Goal: Information Seeking & Learning: Check status

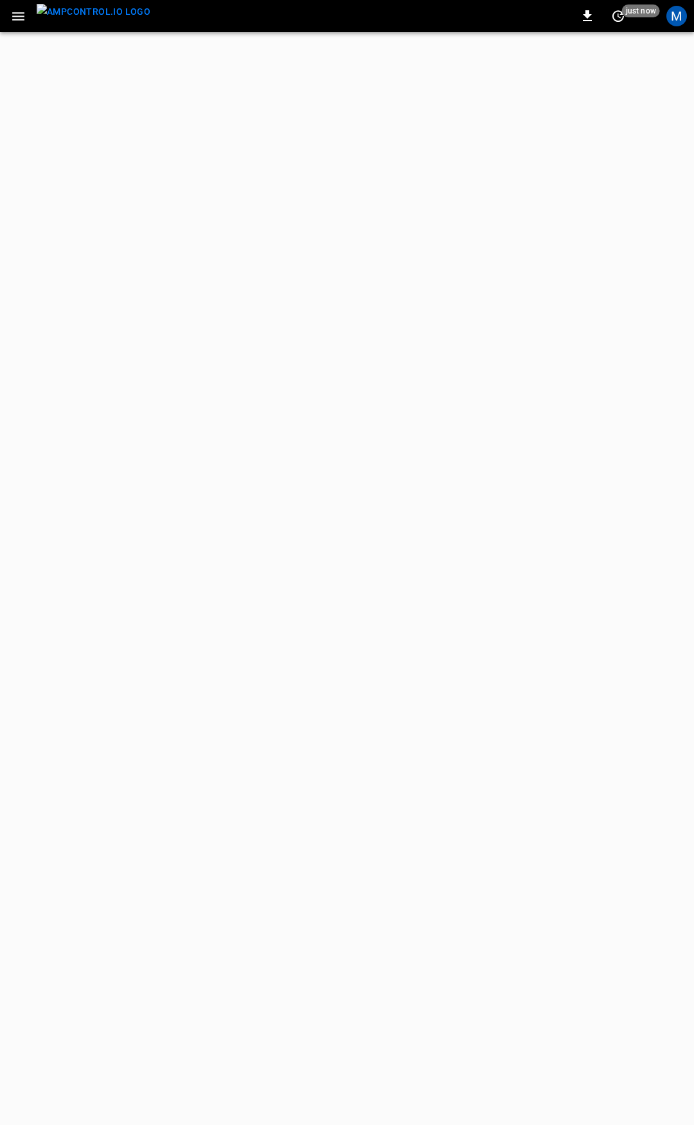
click at [19, 18] on icon "button" at bounding box center [18, 16] width 16 height 16
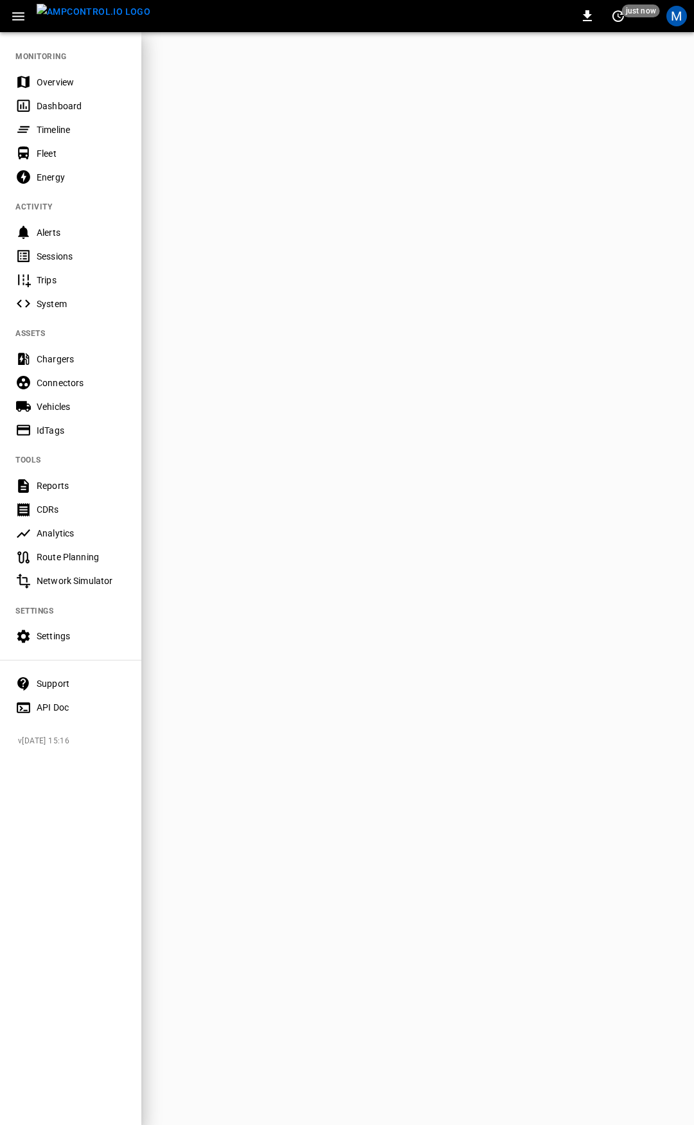
click at [69, 83] on div "Overview" at bounding box center [81, 82] width 89 height 13
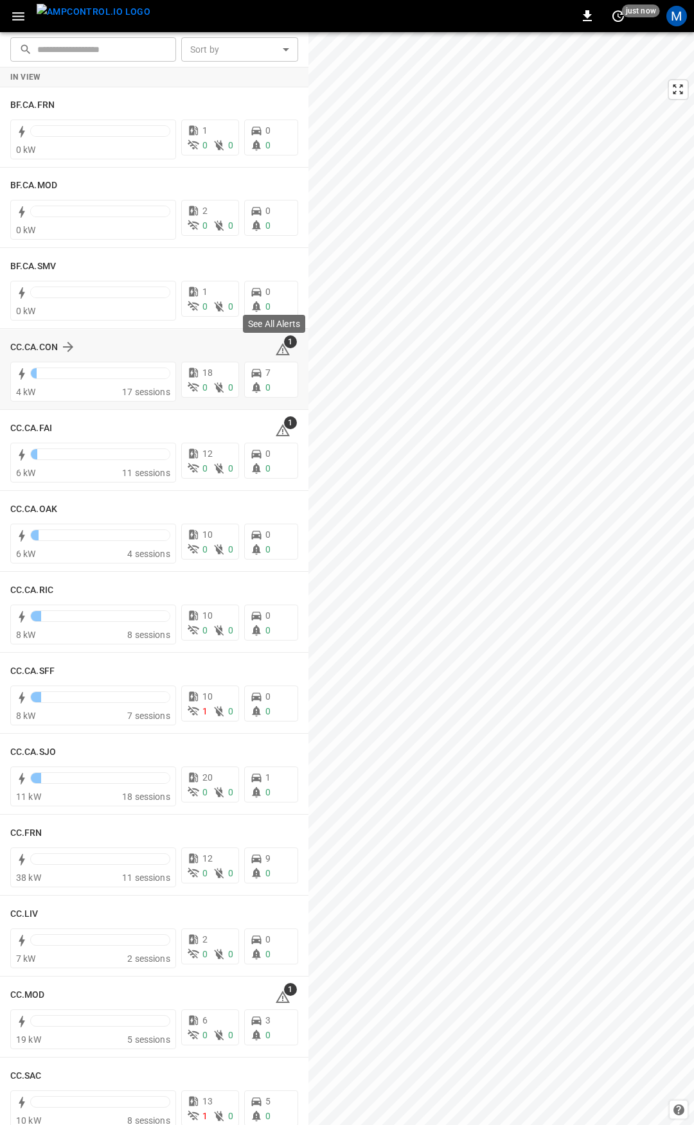
click at [277, 354] on icon at bounding box center [283, 349] width 14 height 12
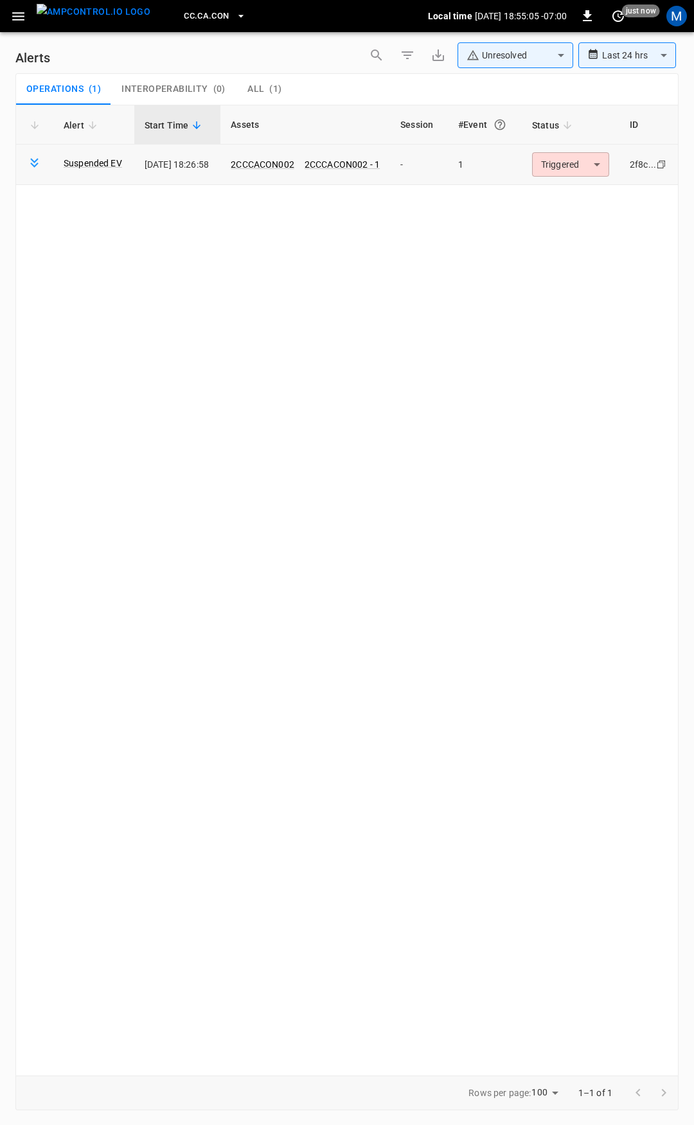
click at [574, 166] on body "**********" at bounding box center [347, 560] width 694 height 1120
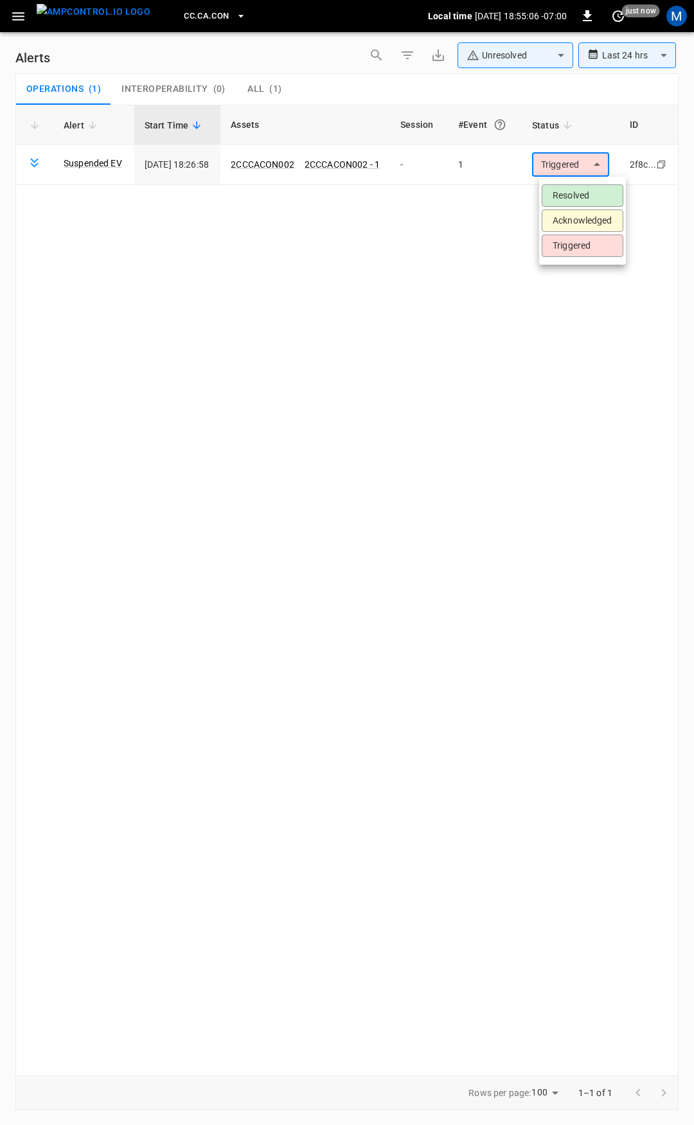
drag, startPoint x: 574, startPoint y: 184, endPoint x: 574, endPoint y: 193, distance: 9.0
click at [575, 186] on ul "Resolved Acknowledged Triggered" at bounding box center [582, 221] width 87 height 88
click at [574, 193] on li "Resolved" at bounding box center [582, 195] width 82 height 22
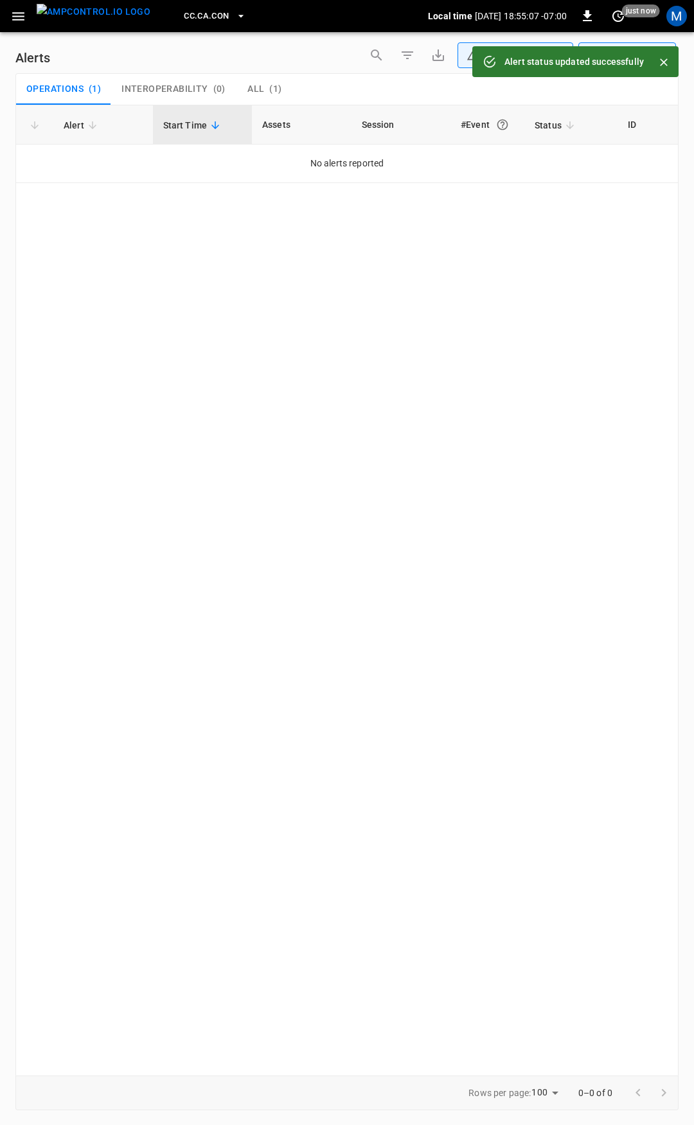
drag, startPoint x: 23, startPoint y: 15, endPoint x: 66, endPoint y: 31, distance: 45.9
click at [24, 16] on icon "button" at bounding box center [18, 16] width 12 height 8
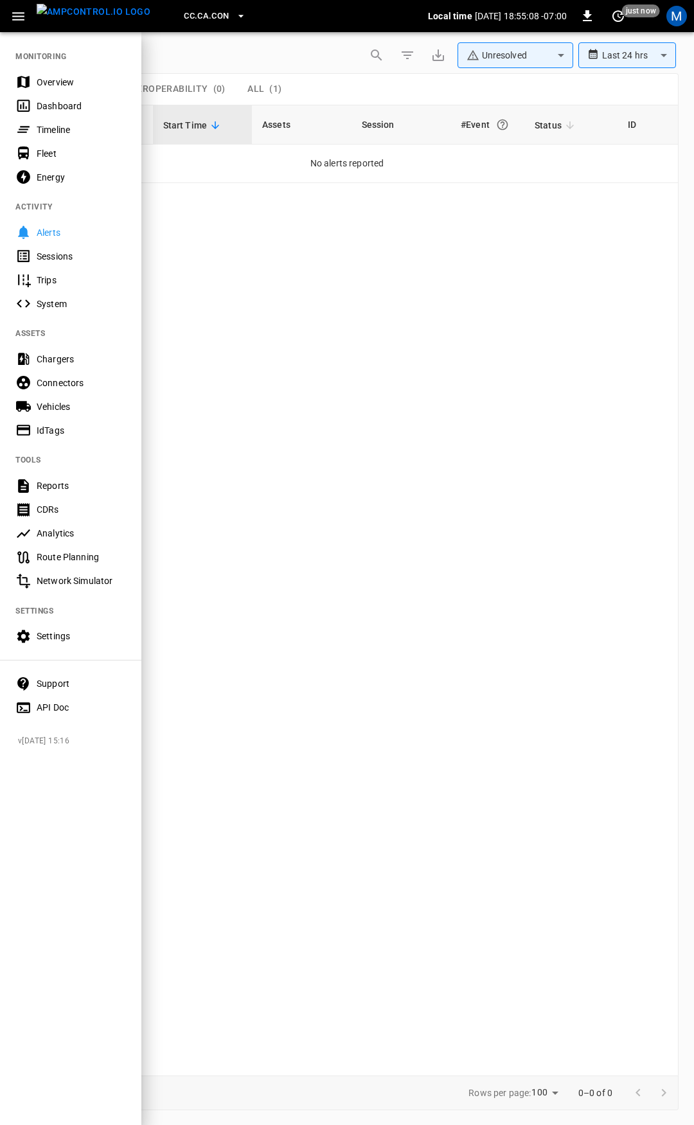
click at [85, 89] on div "Overview" at bounding box center [70, 82] width 141 height 24
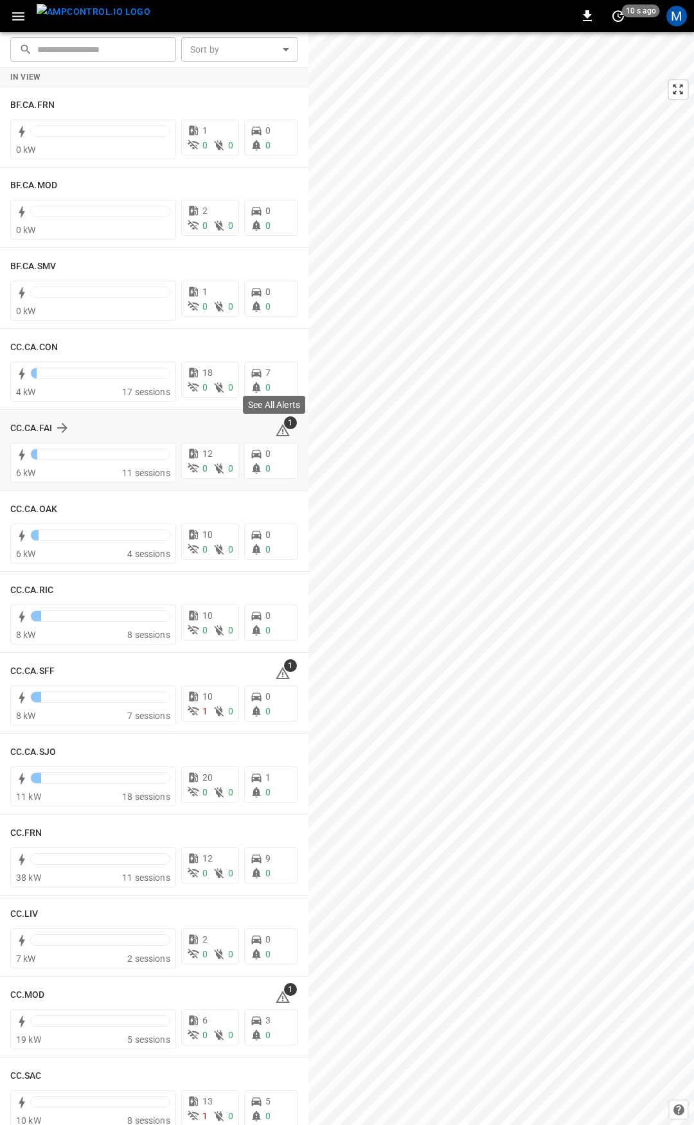
click at [282, 430] on icon at bounding box center [282, 431] width 1 height 5
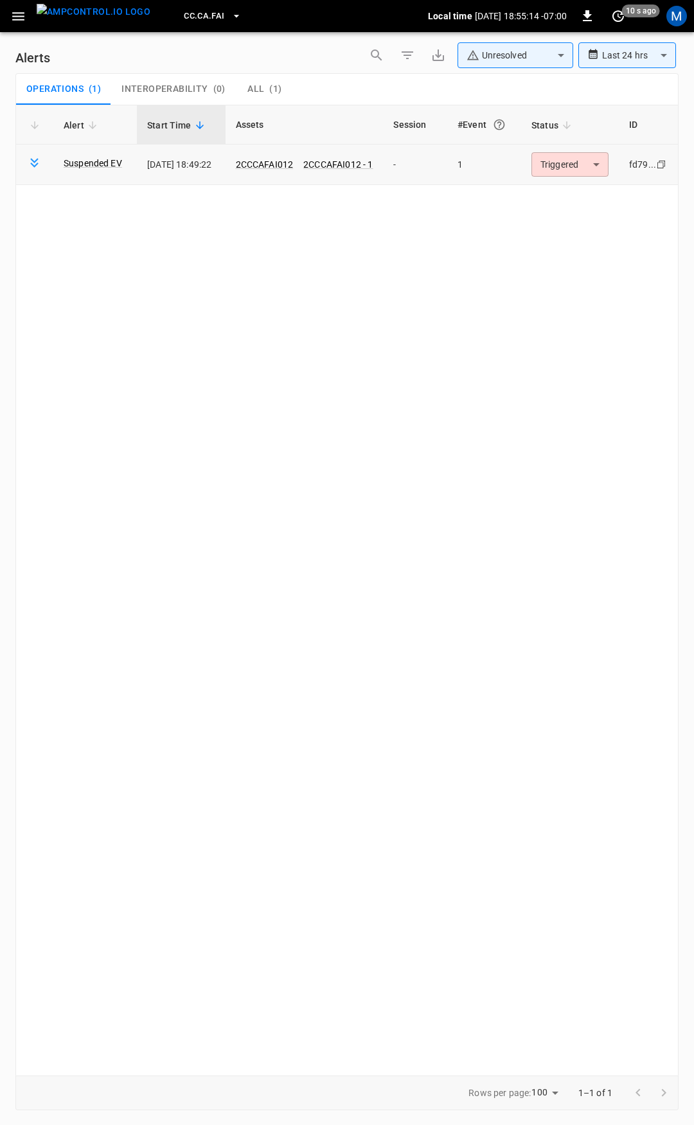
click at [568, 172] on body "**********" at bounding box center [347, 560] width 694 height 1120
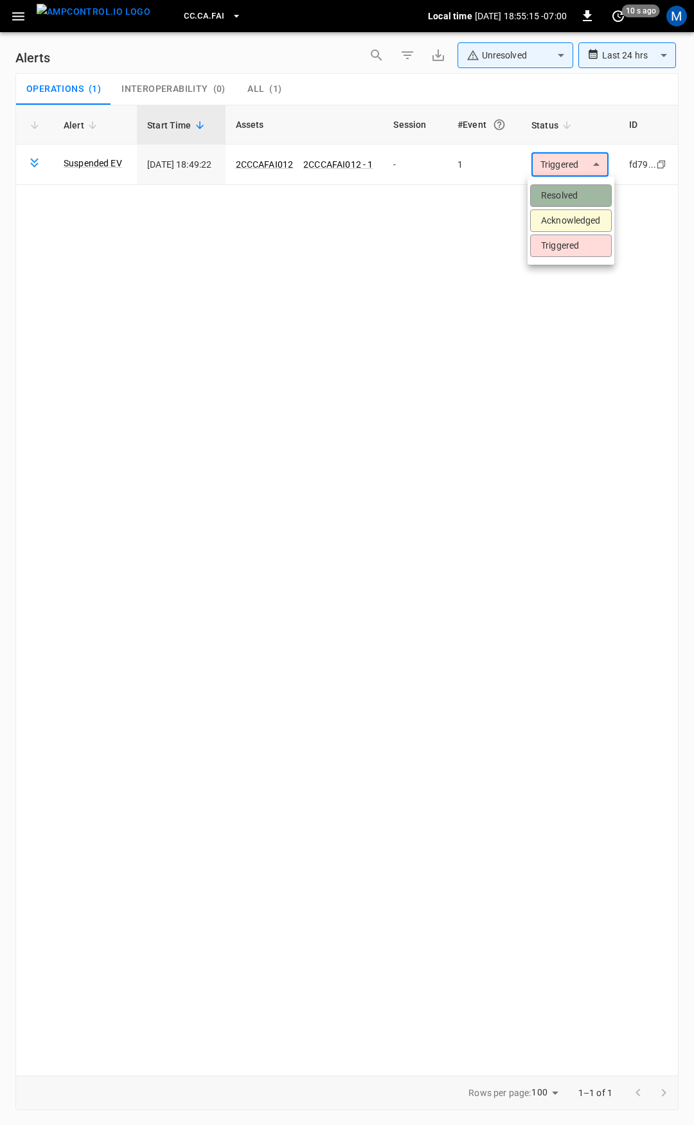
click at [572, 199] on li "Resolved" at bounding box center [571, 195] width 82 height 22
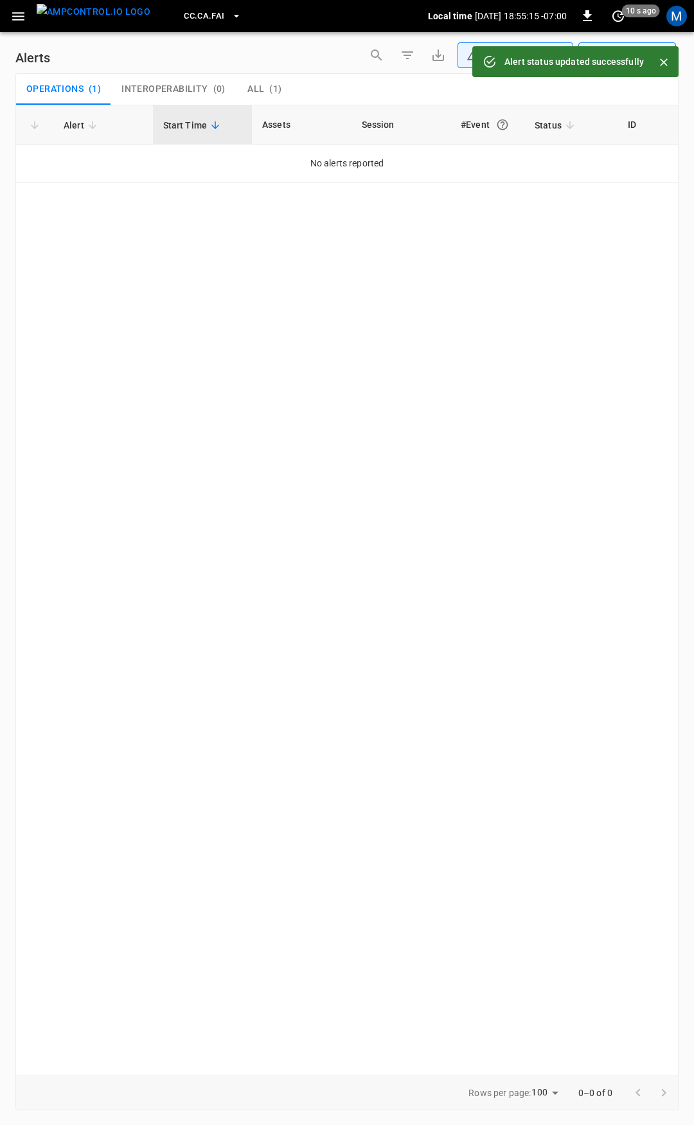
click at [19, 16] on icon "button" at bounding box center [18, 16] width 12 height 8
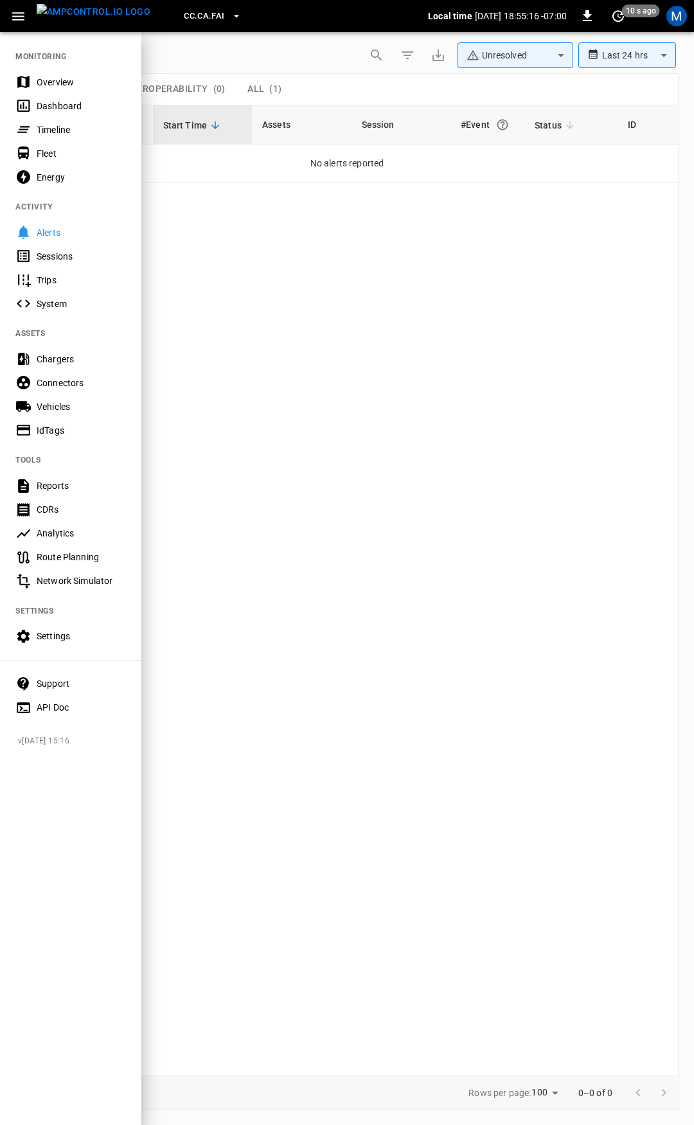
click at [108, 83] on div "Overview" at bounding box center [81, 82] width 89 height 13
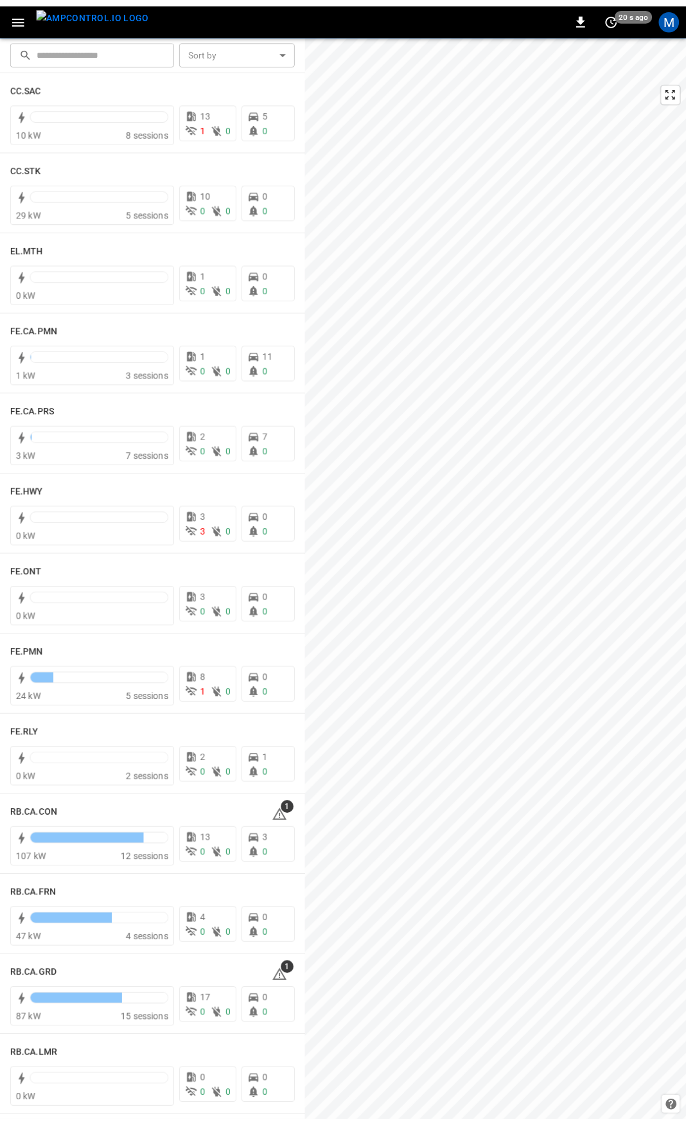
scroll to position [1011, 0]
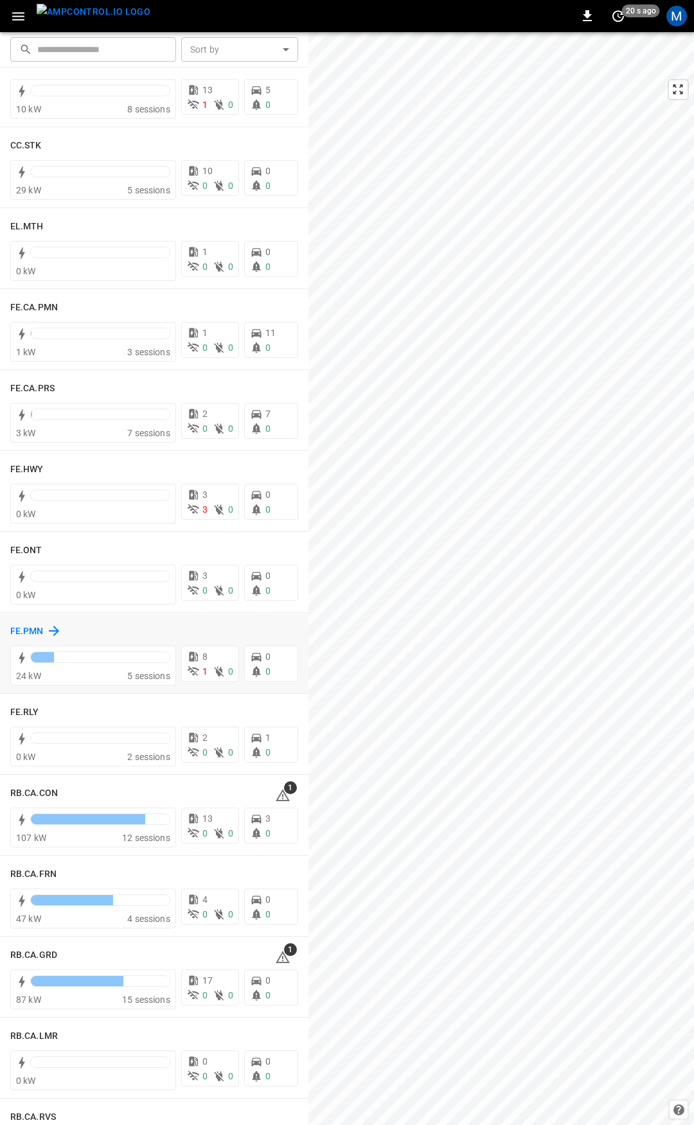
click at [36, 627] on h6 "FE.PMN" at bounding box center [26, 631] width 33 height 14
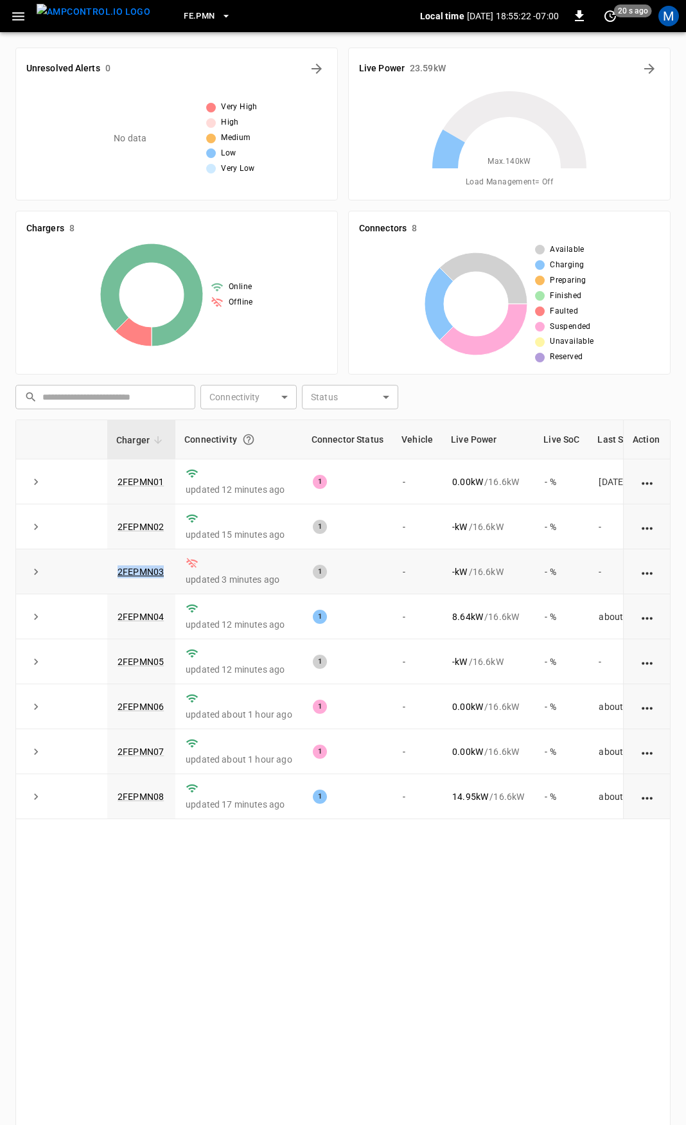
drag, startPoint x: 166, startPoint y: 570, endPoint x: 94, endPoint y: 577, distance: 72.9
click at [94, 577] on tr "2FEPMN03 updated 3 minutes ago 1 - - kW / 16.6 kW - % -" at bounding box center [373, 571] width 715 height 45
copy tr "2FEPMN03"
click at [138, 579] on link "2FEPMN03" at bounding box center [140, 571] width 51 height 15
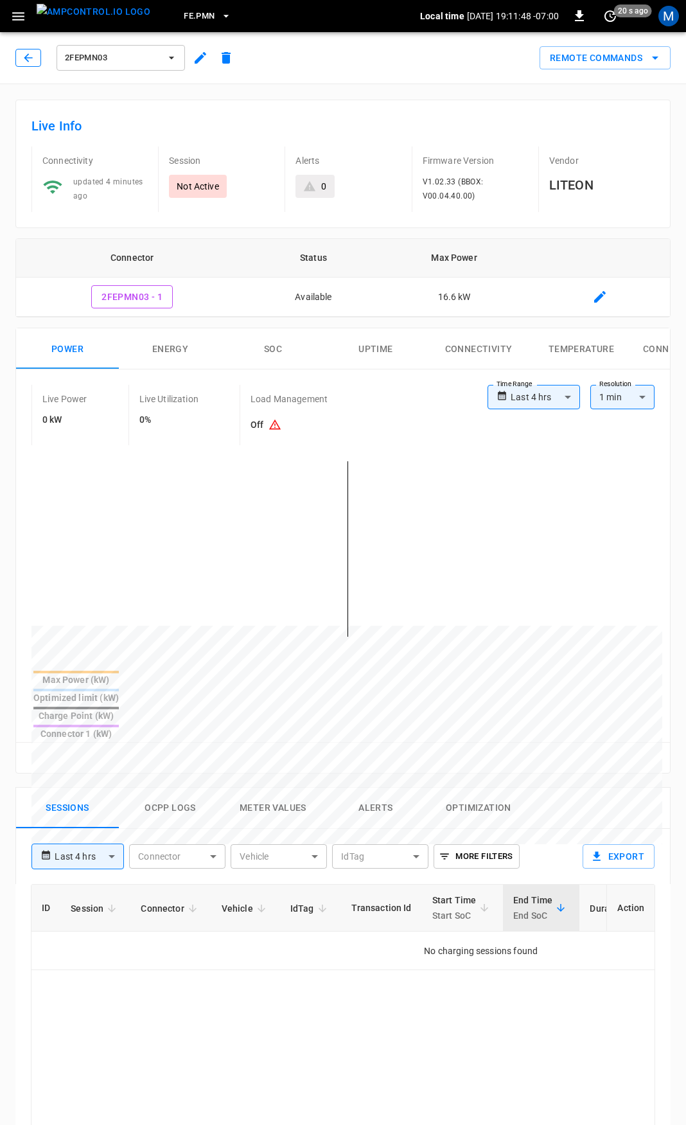
click at [34, 56] on icon "button" at bounding box center [28, 57] width 13 height 13
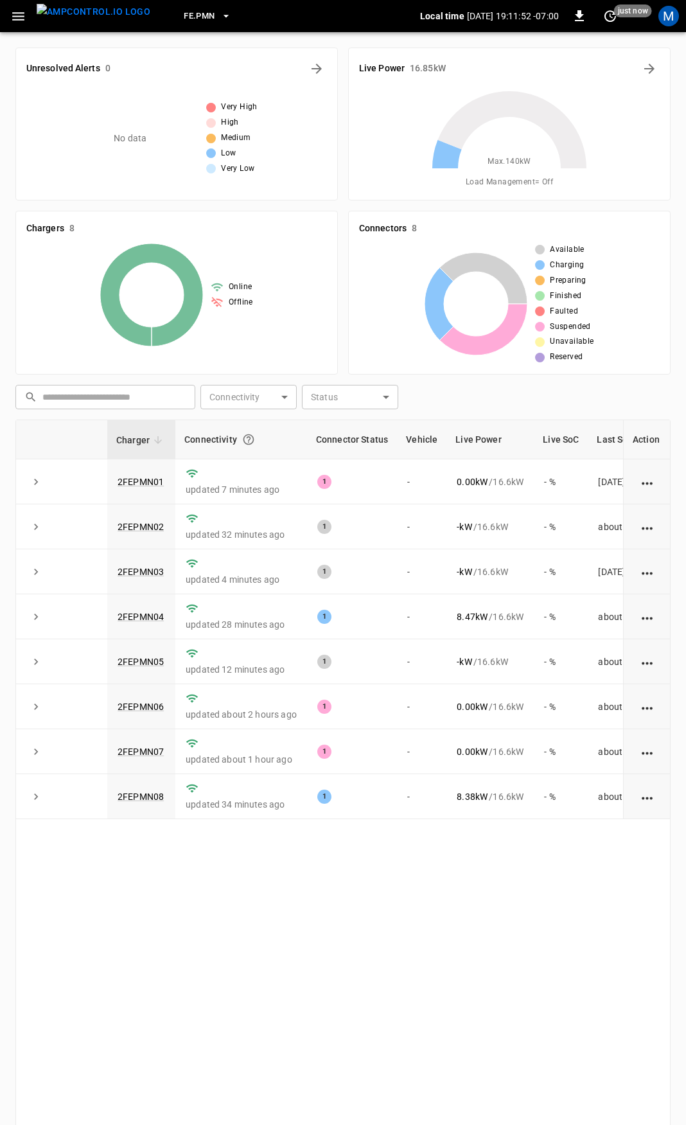
click at [18, 21] on icon "button" at bounding box center [18, 16] width 16 height 16
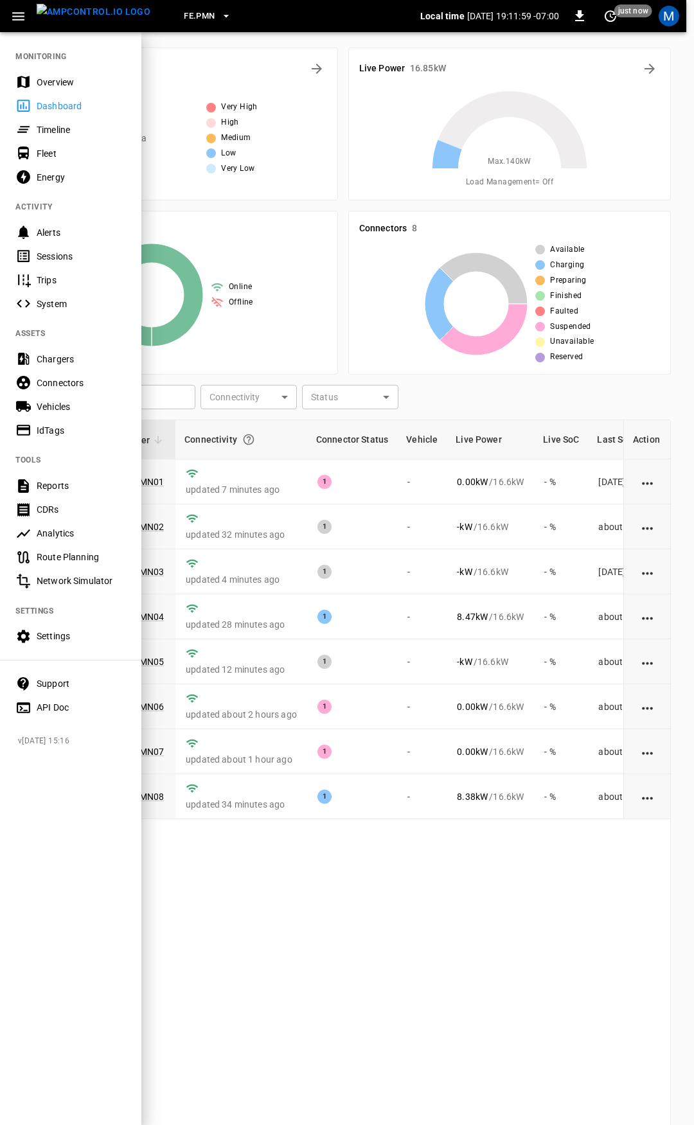
click at [46, 76] on div "Overview" at bounding box center [81, 82] width 89 height 13
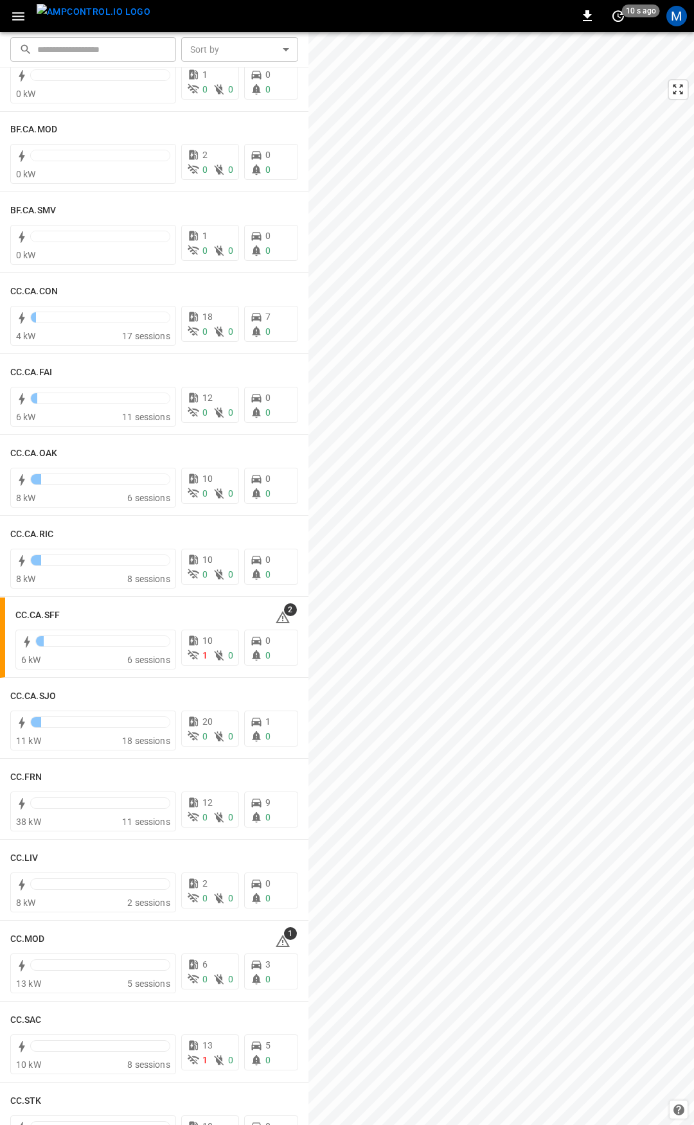
scroll to position [110, 0]
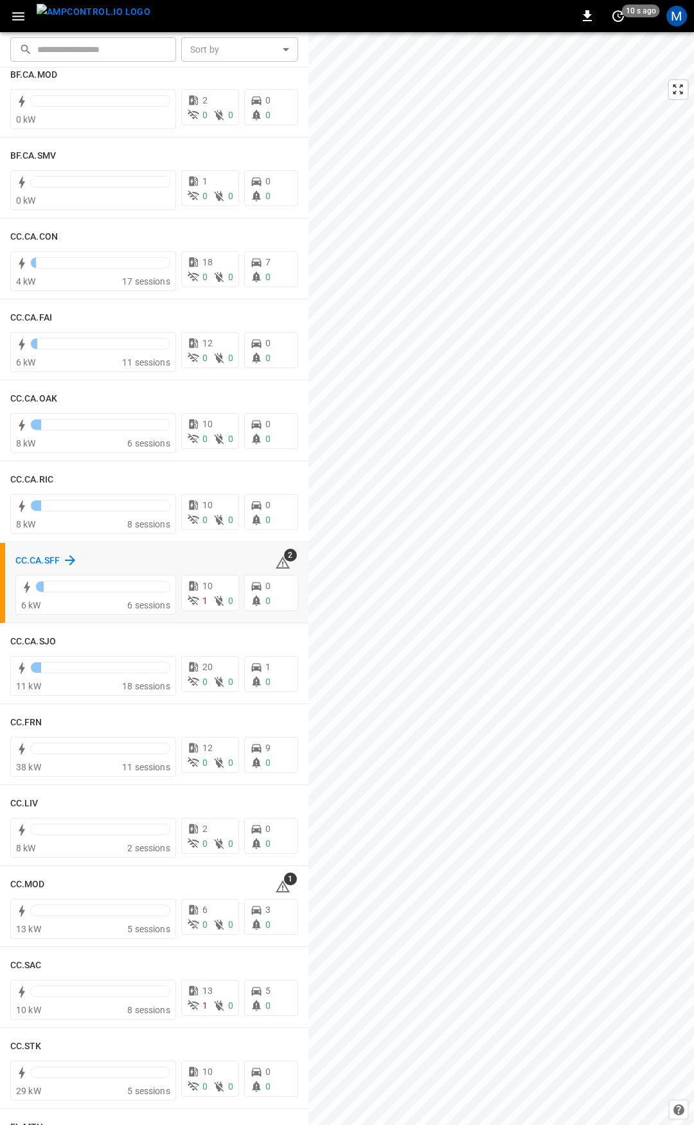
click at [26, 562] on h6 "CC.CA.SFF" at bounding box center [37, 561] width 44 height 14
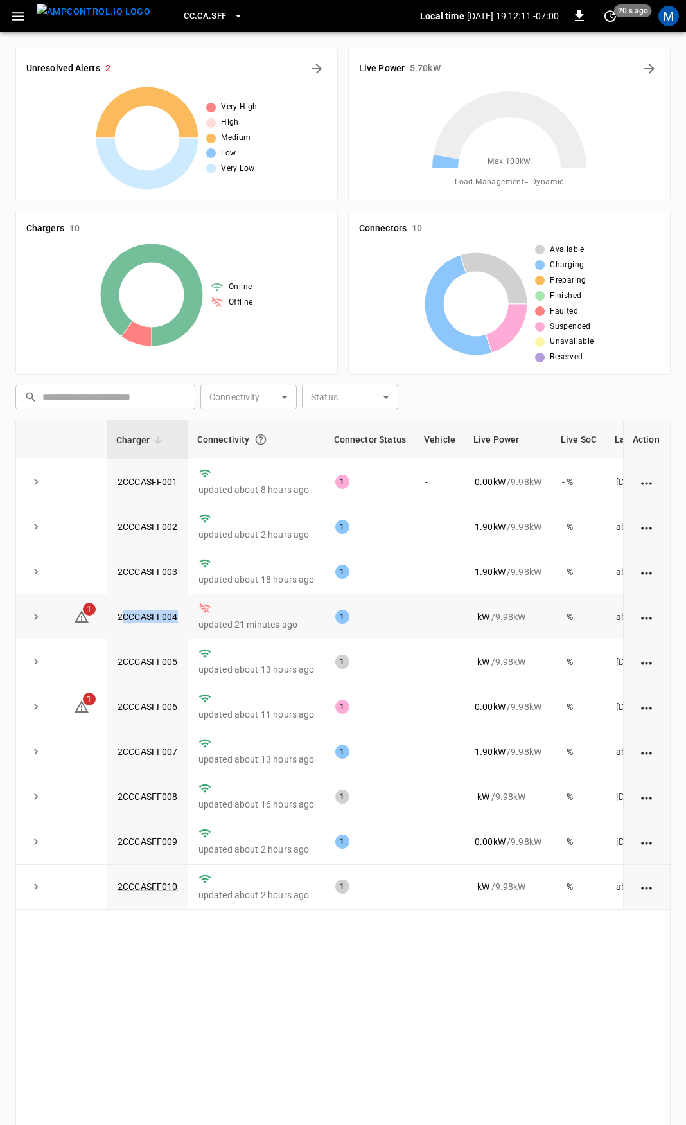
drag, startPoint x: 182, startPoint y: 622, endPoint x: 123, endPoint y: 626, distance: 59.8
click at [123, 626] on td "2CCCASFF004" at bounding box center [147, 616] width 81 height 45
copy link "2CCCASFF004"
click at [159, 618] on link "2CCCASFF004" at bounding box center [148, 616] width 66 height 15
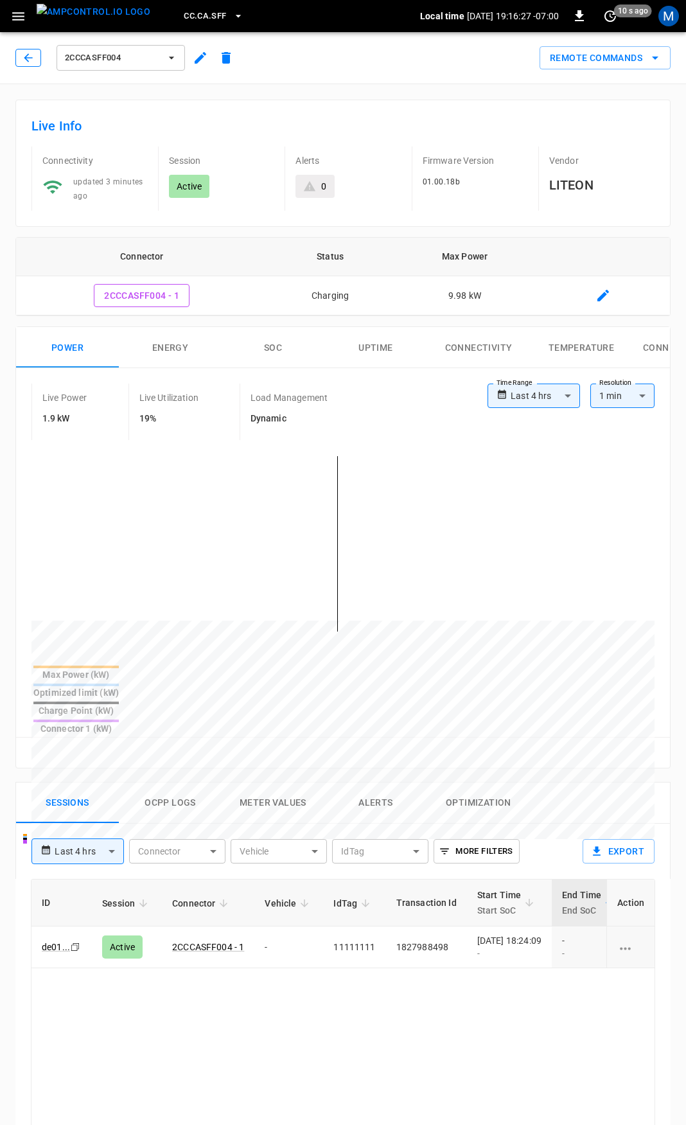
click at [26, 54] on button "button" at bounding box center [28, 58] width 26 height 18
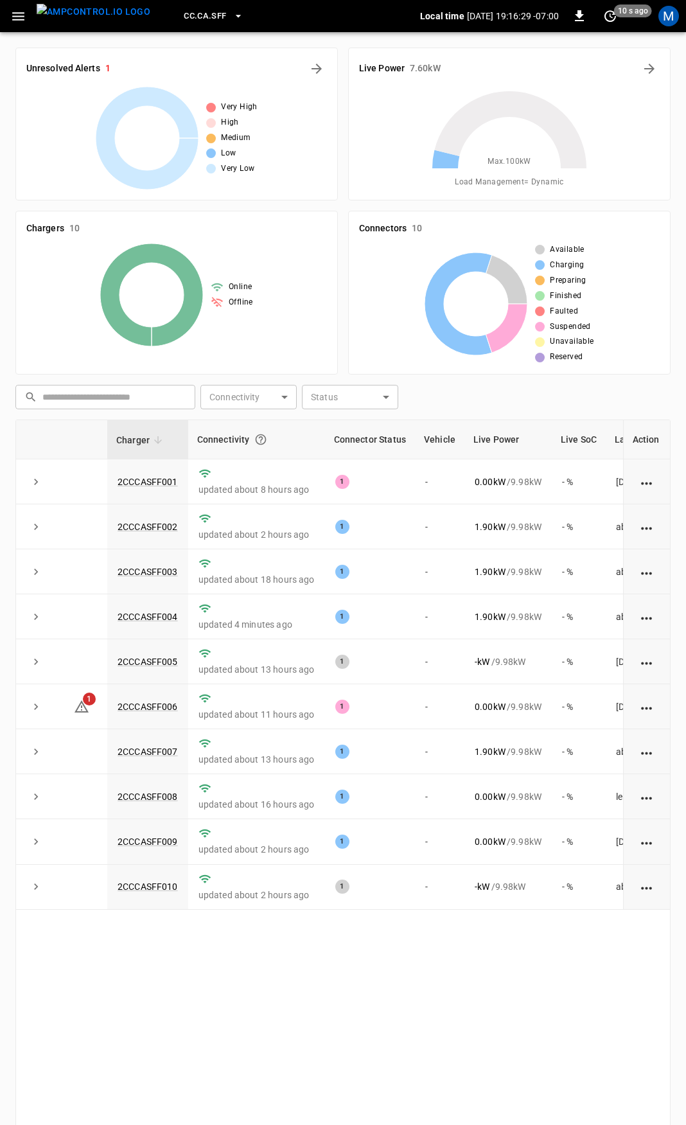
drag, startPoint x: 23, startPoint y: 2, endPoint x: 23, endPoint y: 30, distance: 28.3
click at [23, 3] on div "CC.CA.SFF Local time 2025-10-02 19:16:29 -07:00 0 10 s ago M" at bounding box center [343, 16] width 686 height 32
click at [21, 18] on icon "button" at bounding box center [18, 16] width 16 height 16
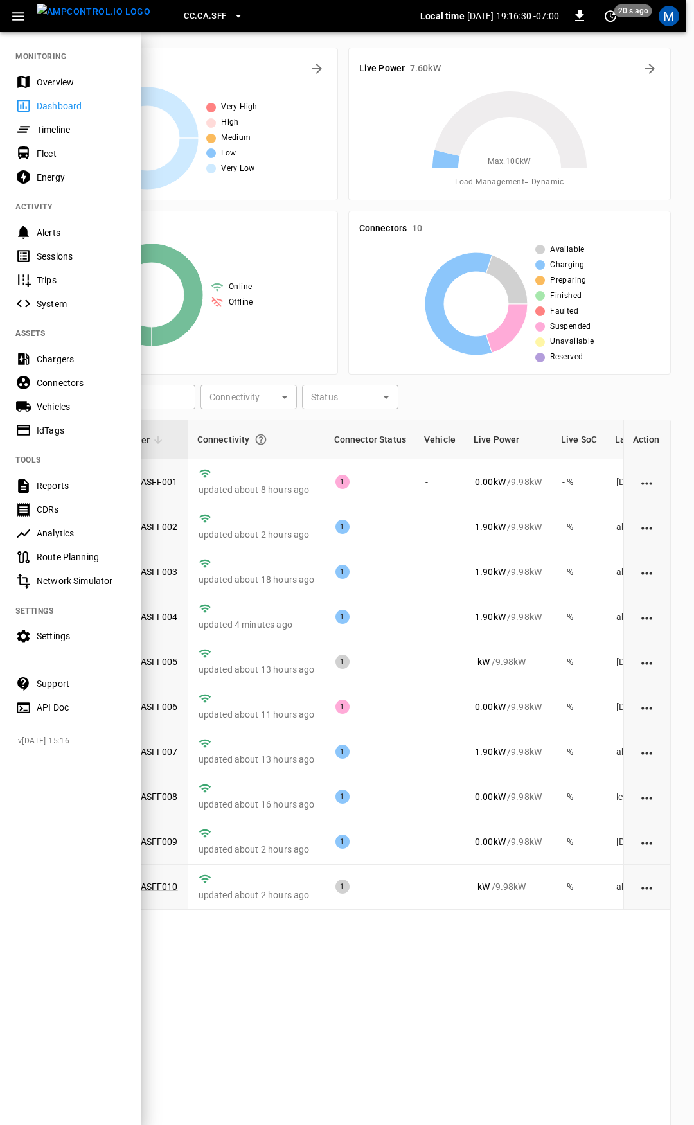
click at [53, 77] on div "Overview" at bounding box center [81, 82] width 89 height 13
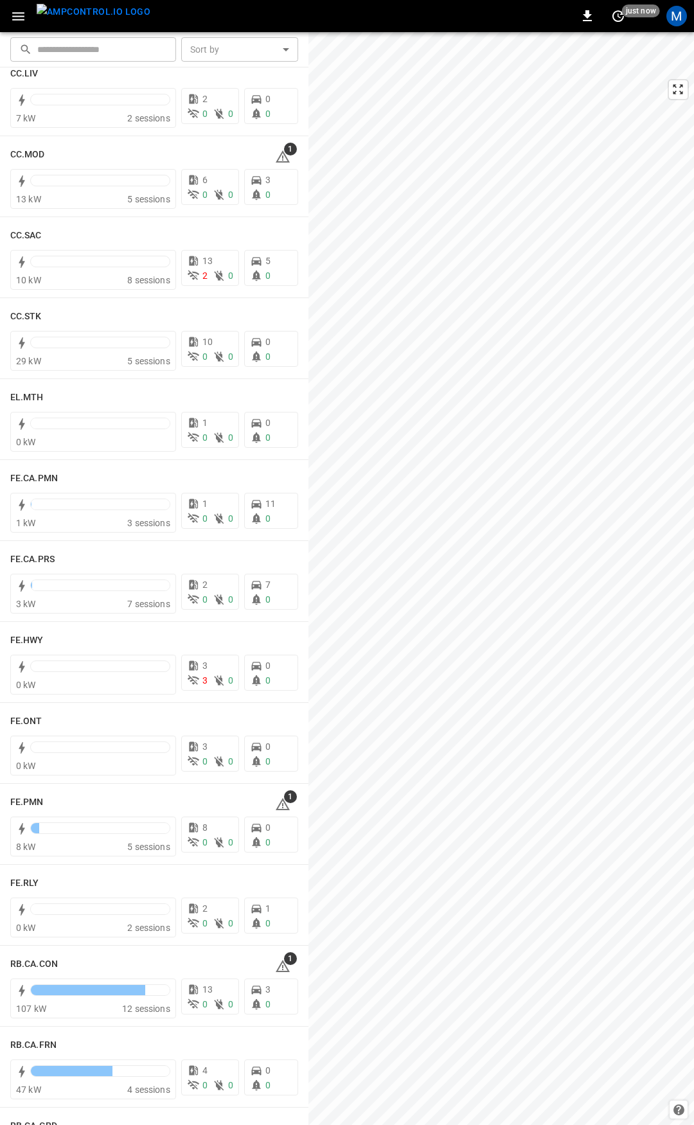
scroll to position [886, 0]
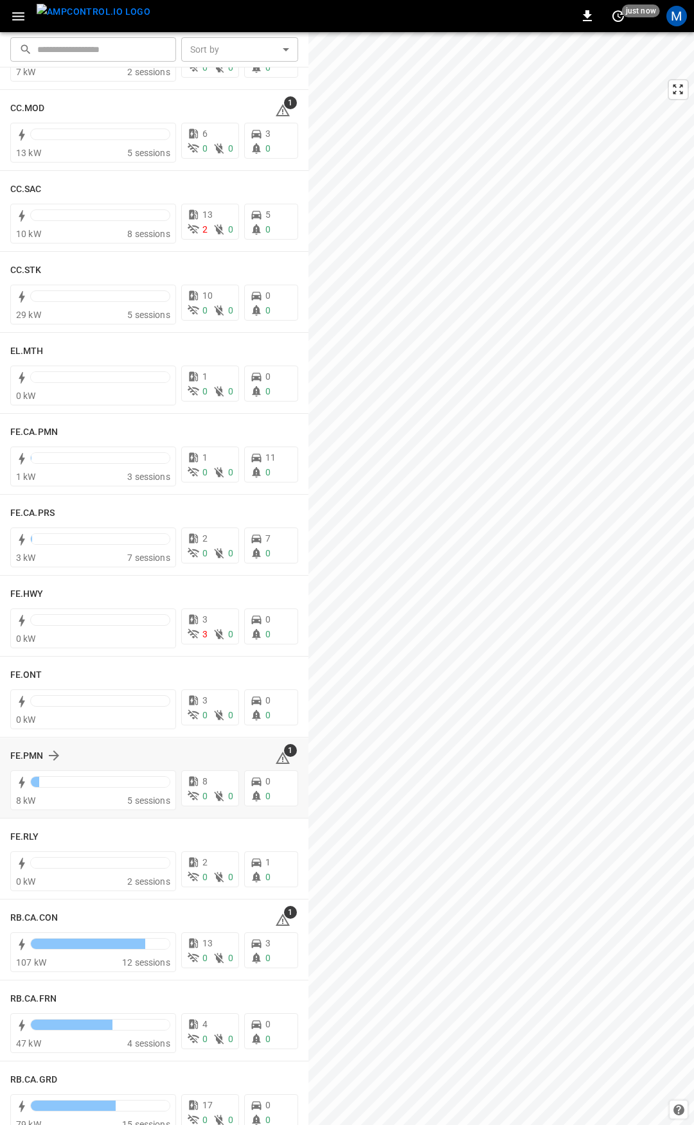
click at [33, 766] on div "FE.PMN 1" at bounding box center [154, 755] width 288 height 24
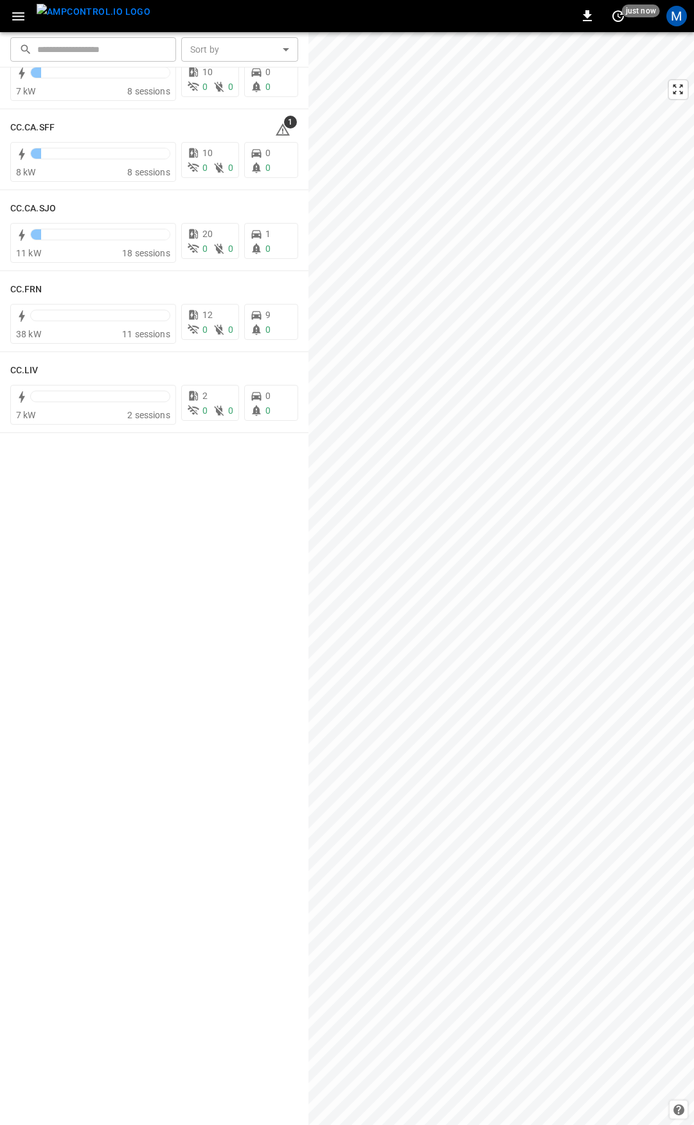
scroll to position [0, 0]
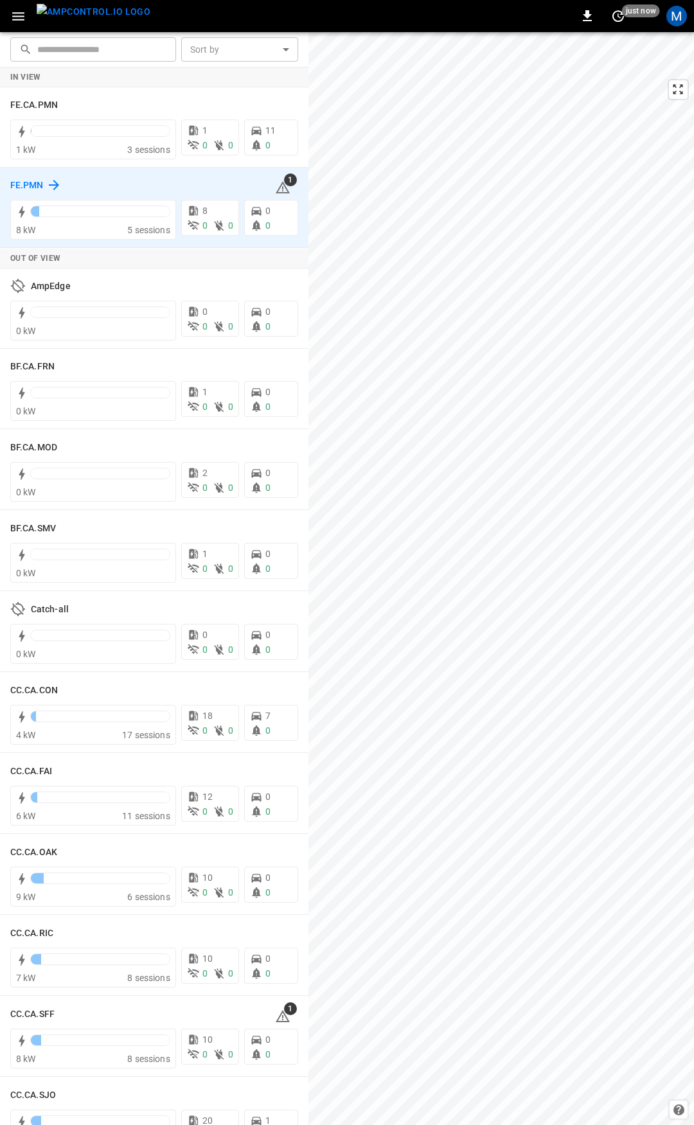
click at [31, 186] on h6 "FE.PMN" at bounding box center [26, 186] width 33 height 14
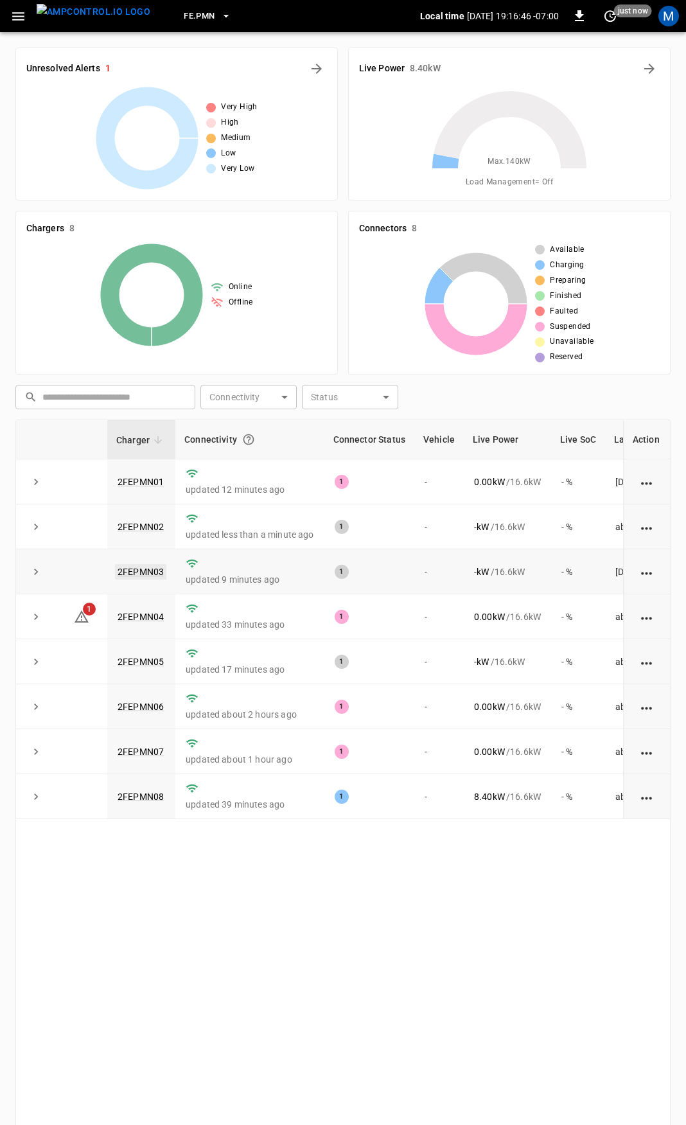
click at [155, 573] on link "2FEPMN03" at bounding box center [140, 571] width 51 height 15
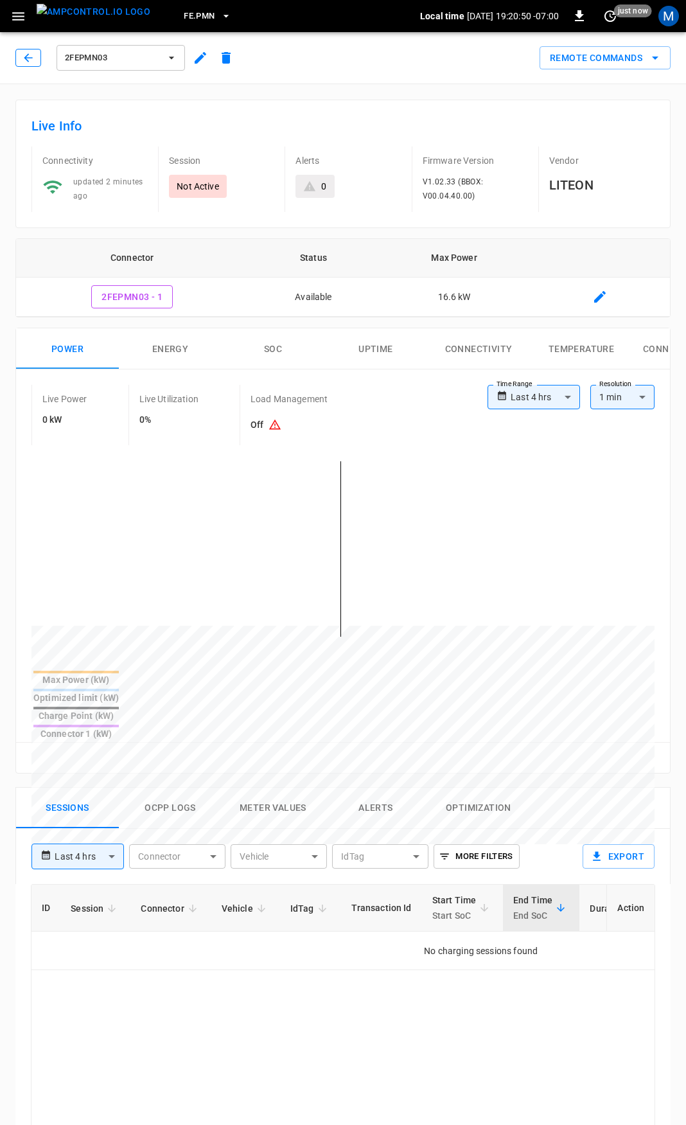
click at [35, 59] on button "button" at bounding box center [28, 58] width 26 height 18
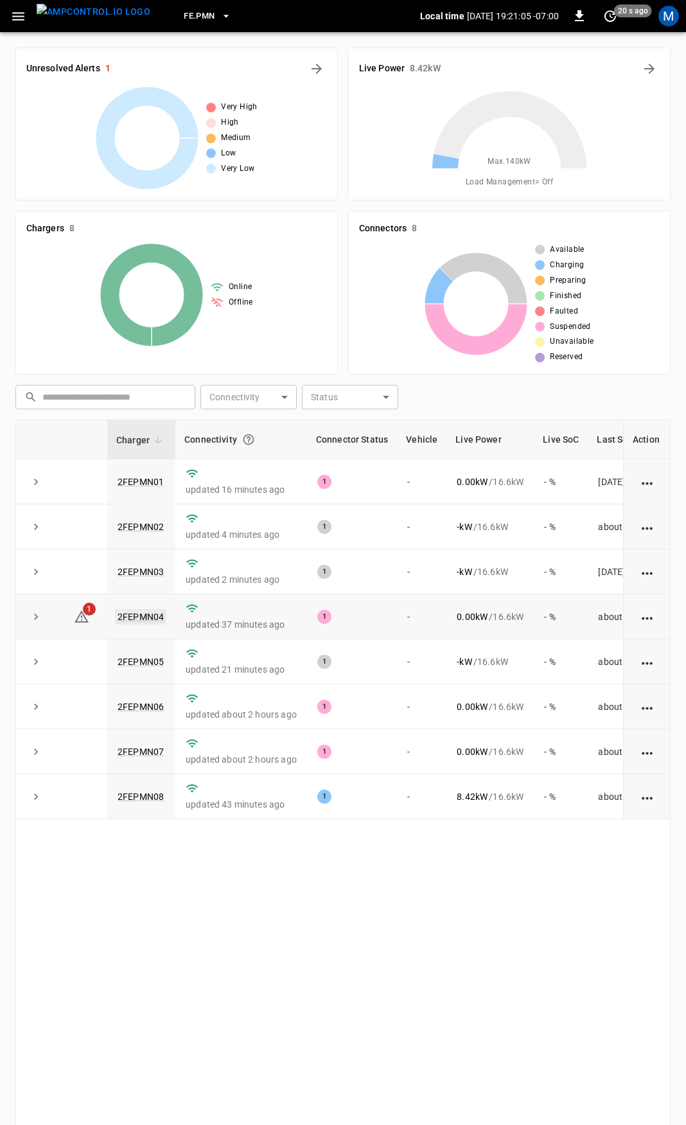
click at [141, 617] on link "2FEPMN04" at bounding box center [140, 616] width 51 height 15
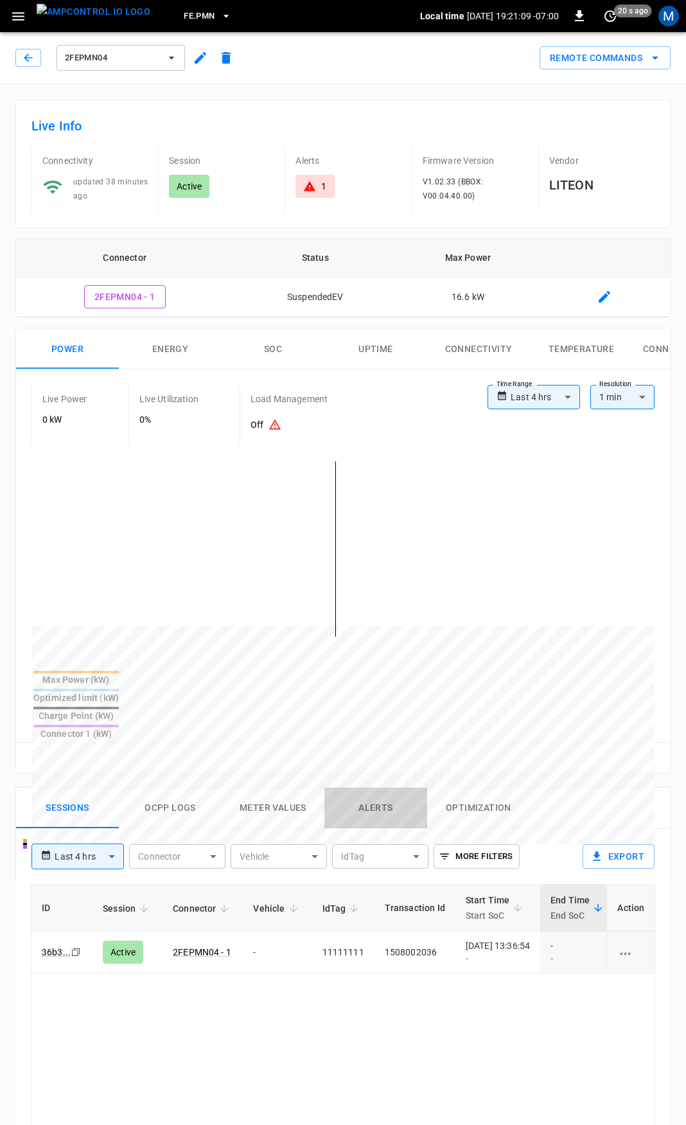
click at [394, 787] on button "Alerts" at bounding box center [375, 807] width 103 height 41
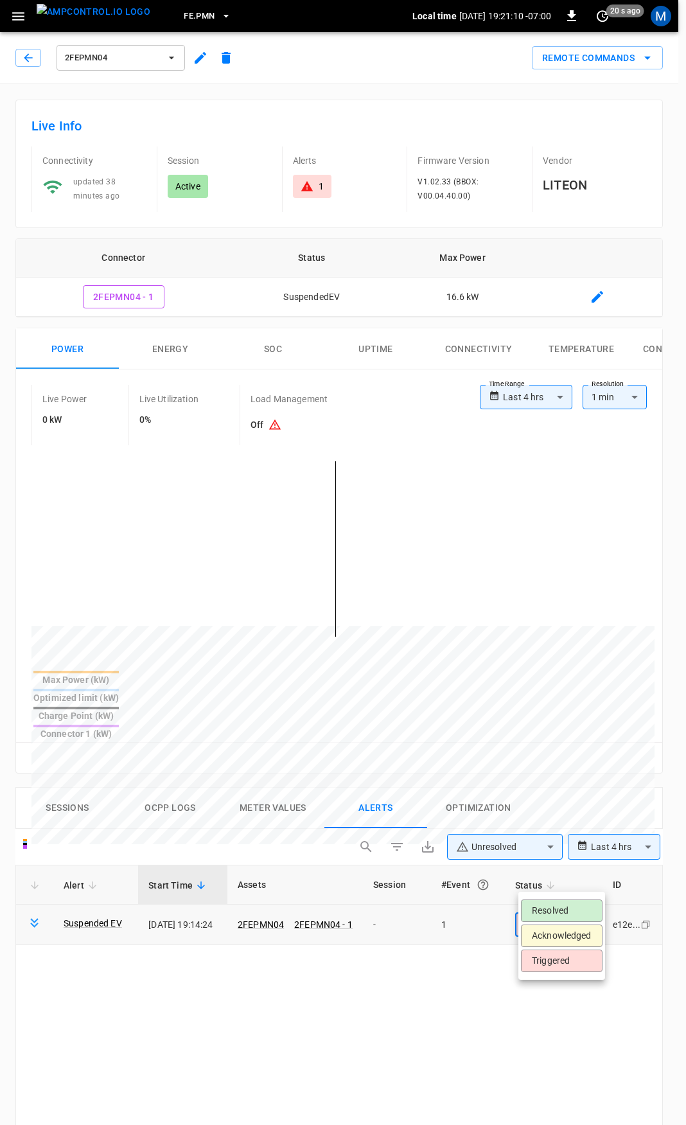
click at [553, 881] on body "**********" at bounding box center [343, 947] width 686 height 1895
click at [561, 911] on li "Resolved" at bounding box center [562, 910] width 82 height 22
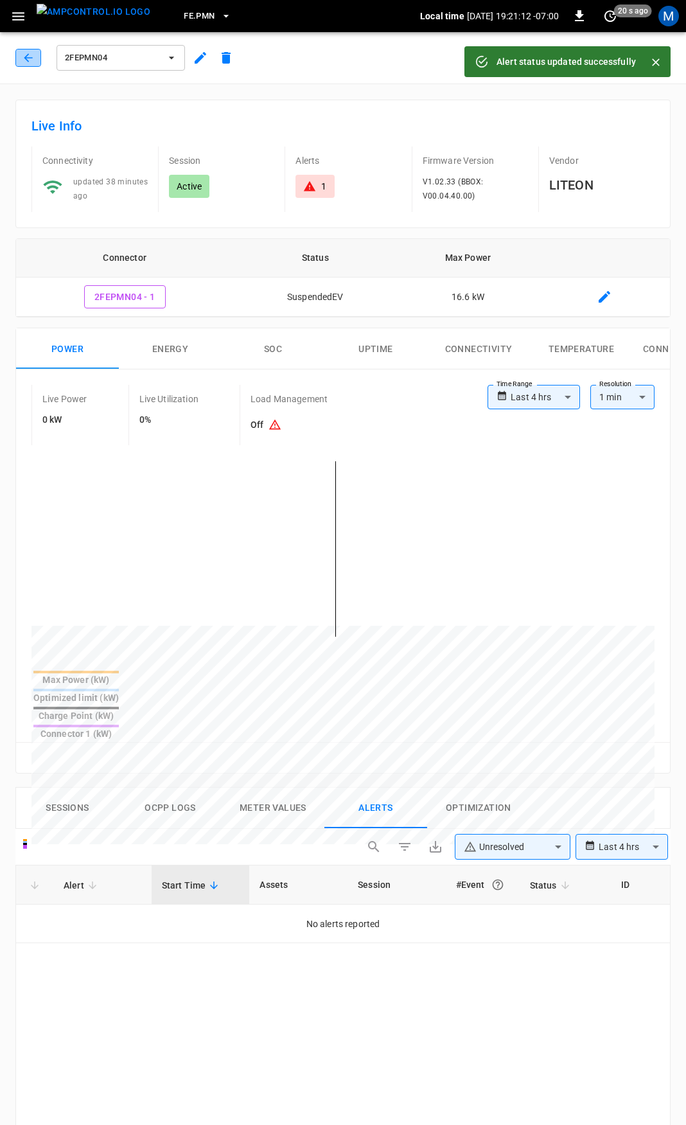
click at [33, 61] on icon "button" at bounding box center [28, 57] width 13 height 13
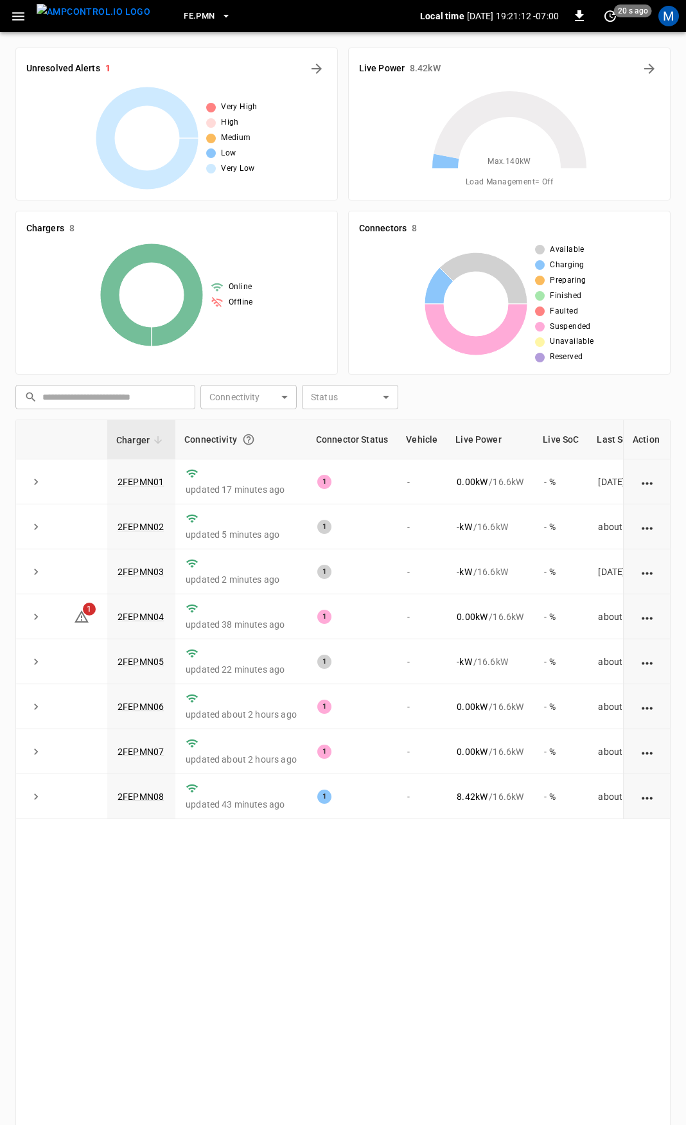
click at [22, 17] on icon "button" at bounding box center [18, 16] width 16 height 16
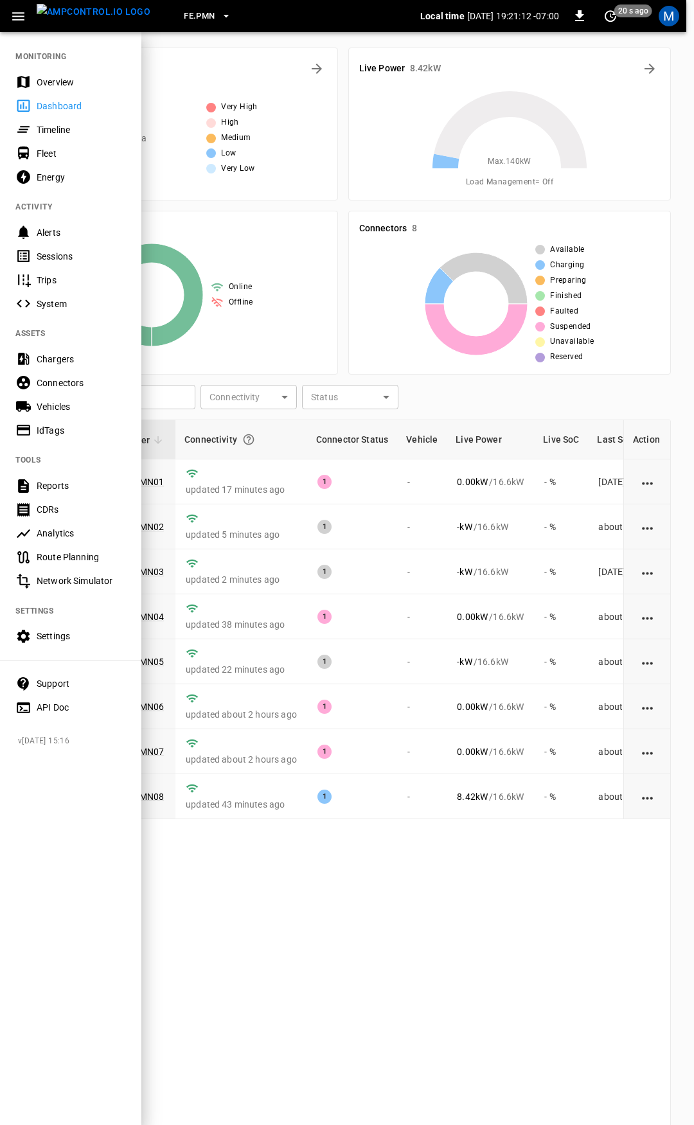
click at [86, 100] on div "Dashboard" at bounding box center [81, 106] width 89 height 13
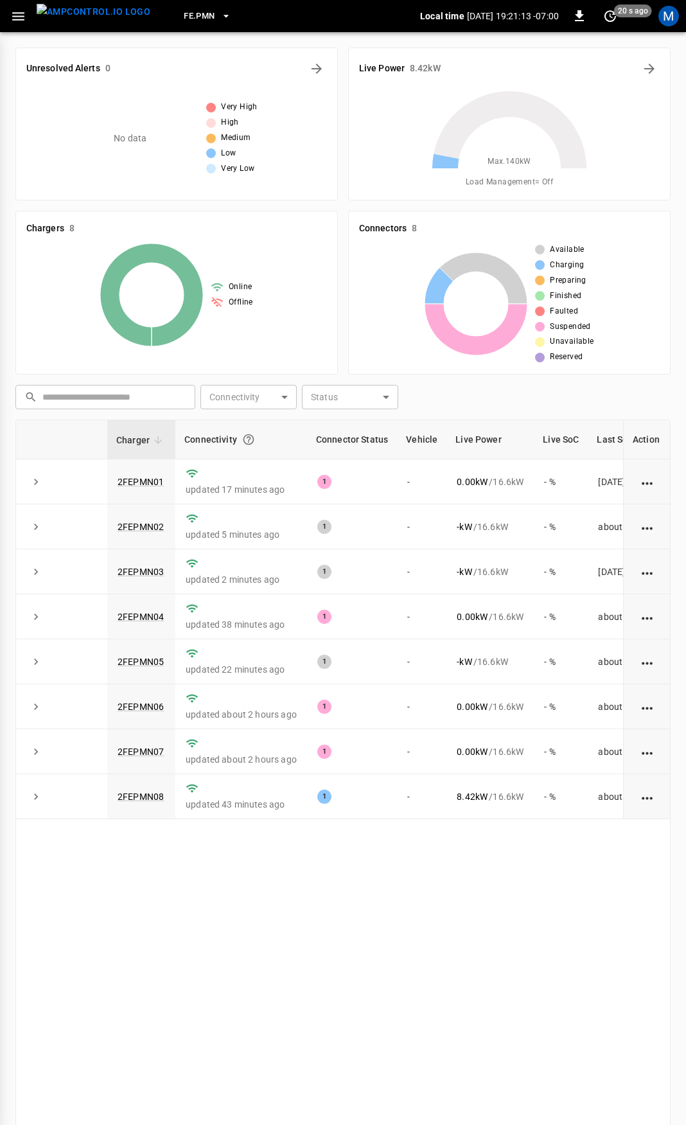
click at [79, 76] on div at bounding box center [343, 562] width 686 height 1125
click at [26, 16] on button "button" at bounding box center [18, 16] width 26 height 24
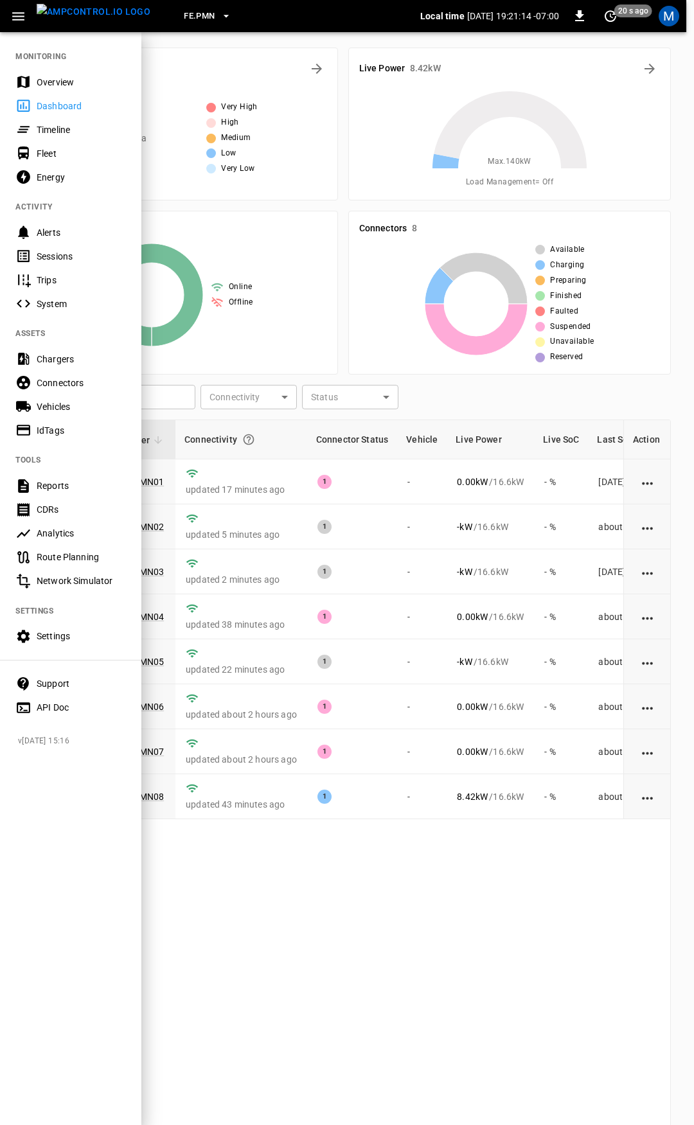
click at [60, 80] on div "Overview" at bounding box center [81, 82] width 89 height 13
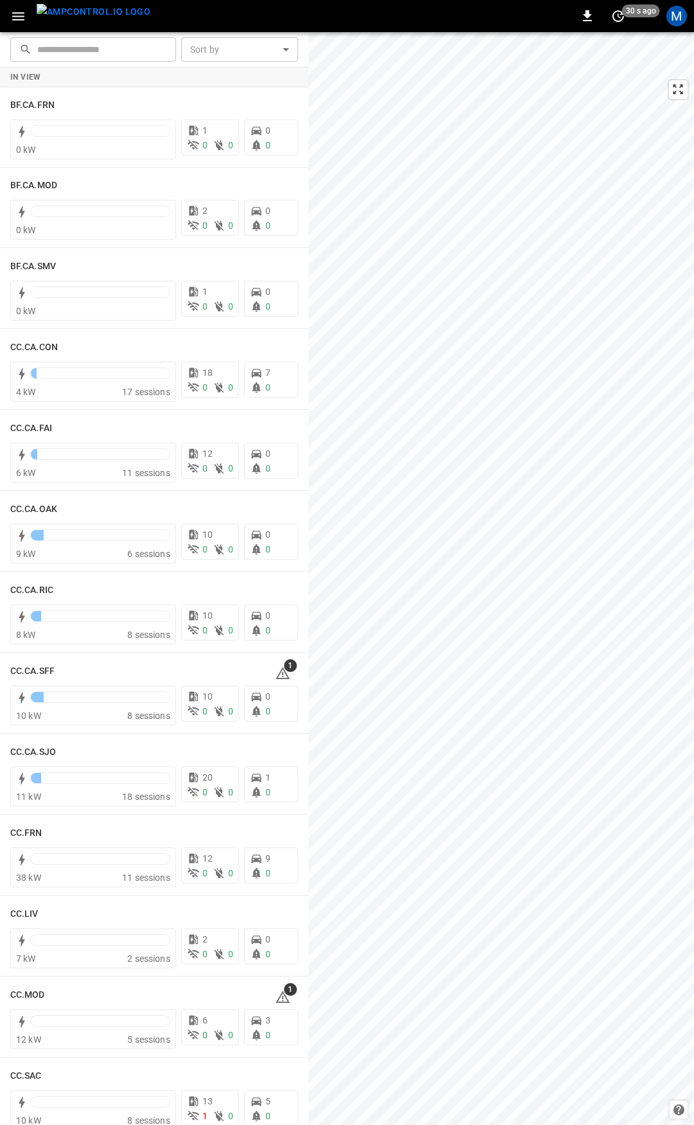
scroll to position [424, 0]
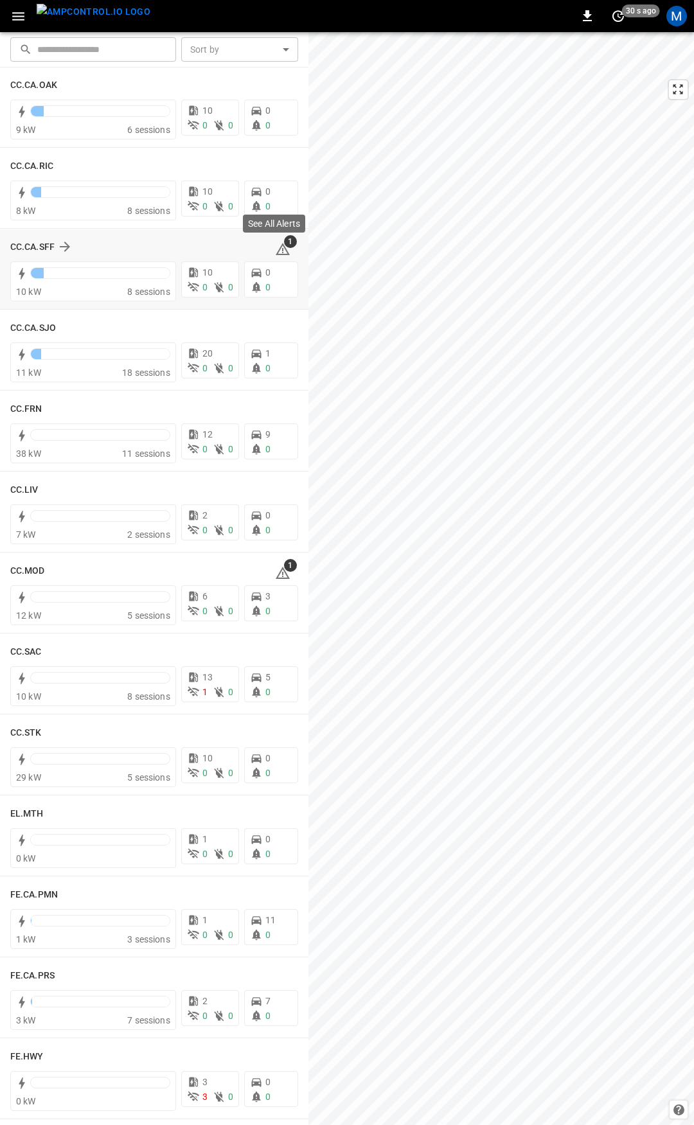
click at [277, 249] on icon at bounding box center [283, 249] width 14 height 12
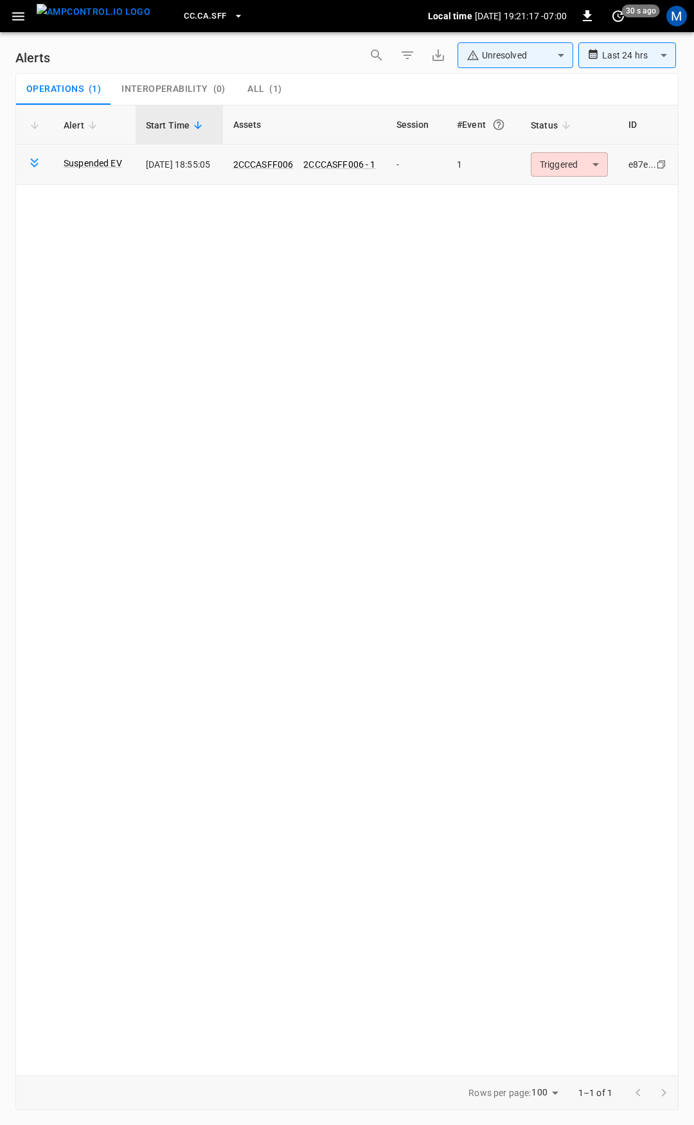
click at [547, 167] on body "**********" at bounding box center [347, 560] width 694 height 1120
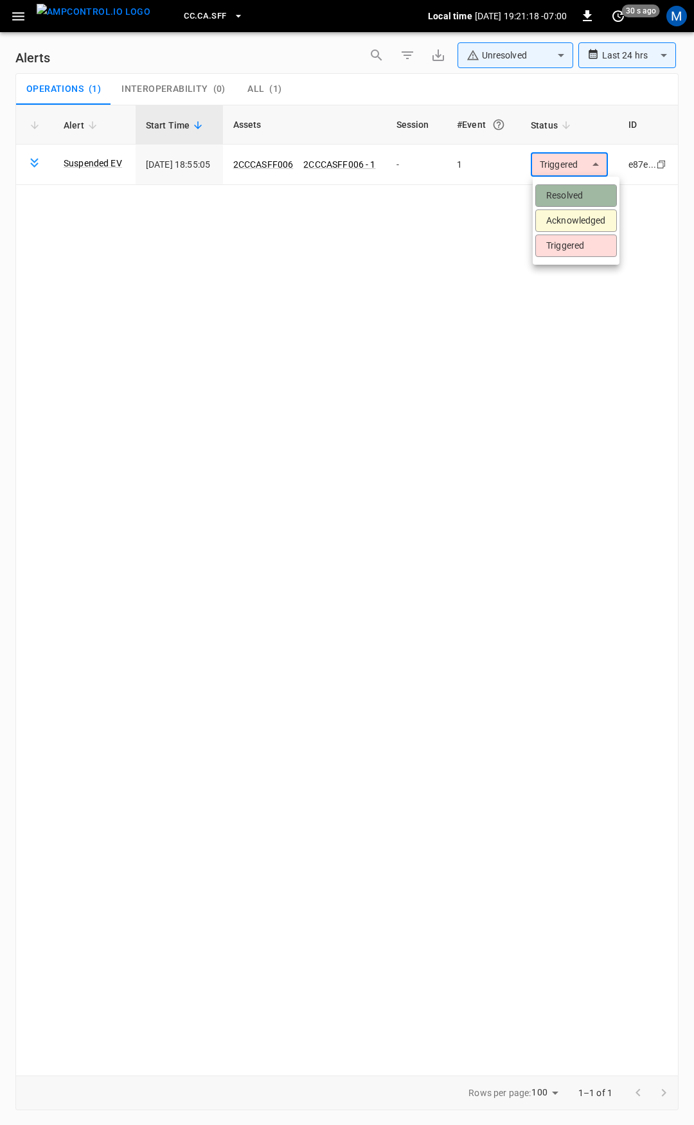
click at [568, 194] on li "Resolved" at bounding box center [576, 195] width 82 height 22
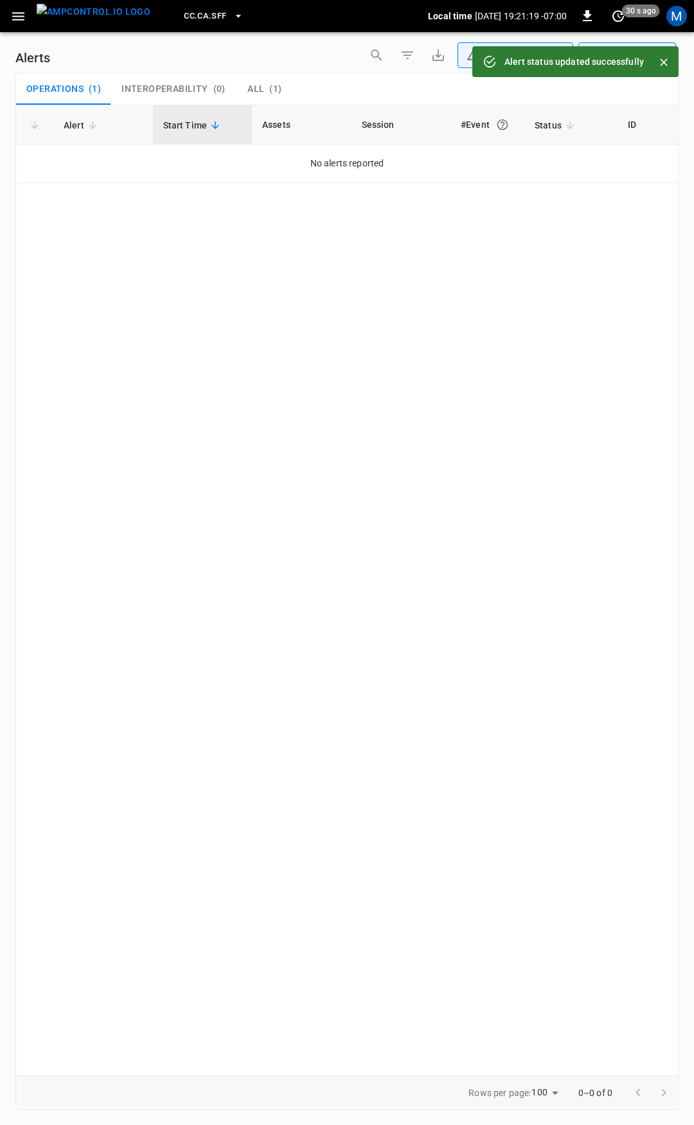
click at [17, 19] on icon "button" at bounding box center [18, 16] width 12 height 8
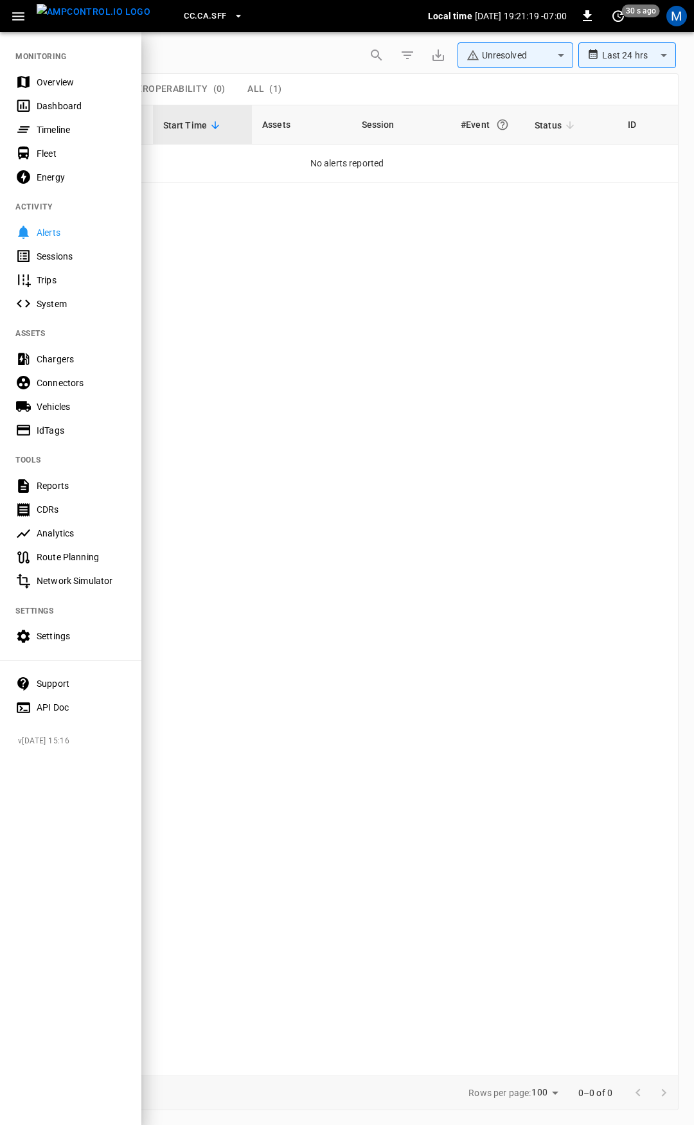
click at [76, 80] on div "Overview" at bounding box center [81, 82] width 89 height 13
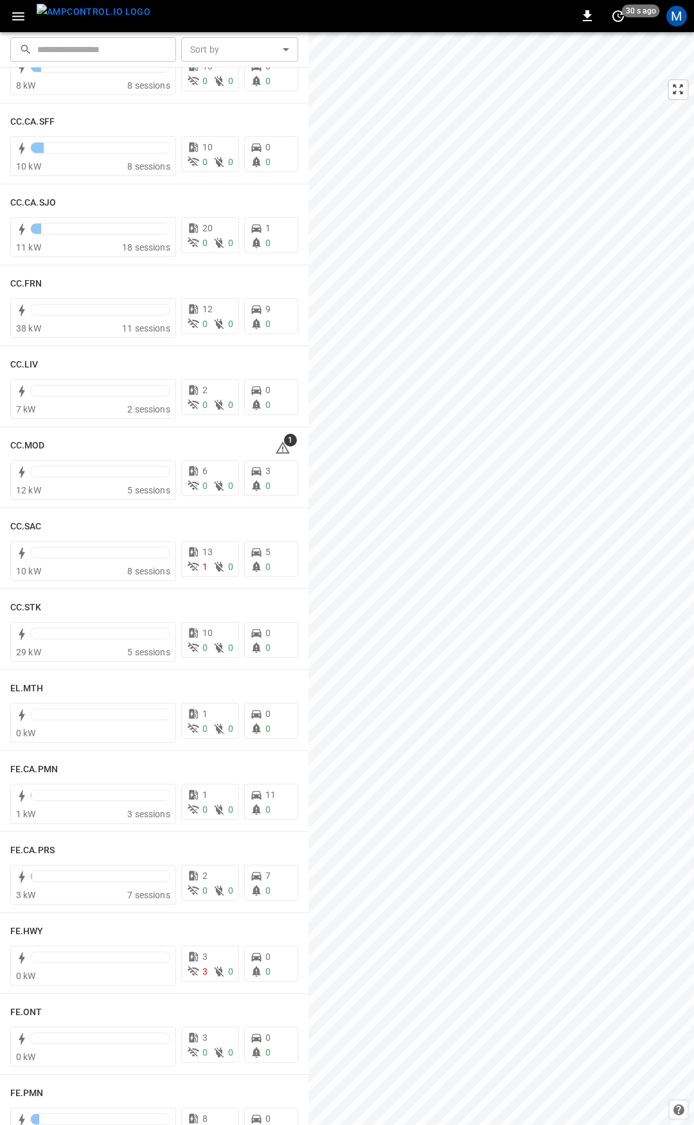
scroll to position [577, 0]
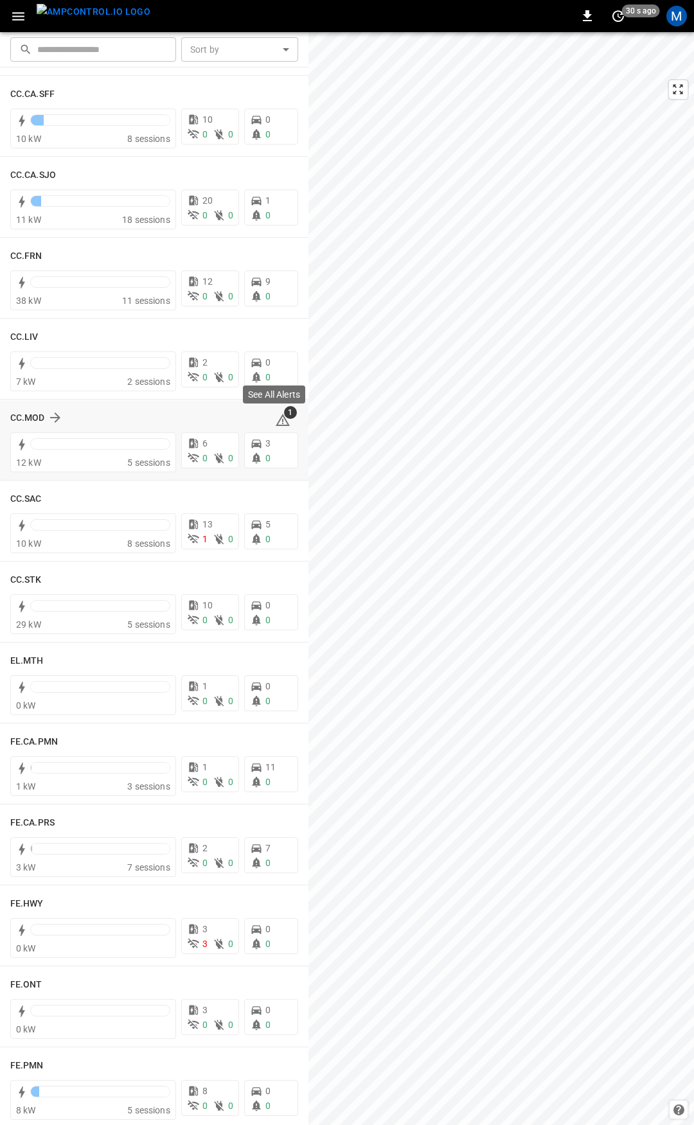
click at [284, 417] on span "1" at bounding box center [290, 412] width 13 height 13
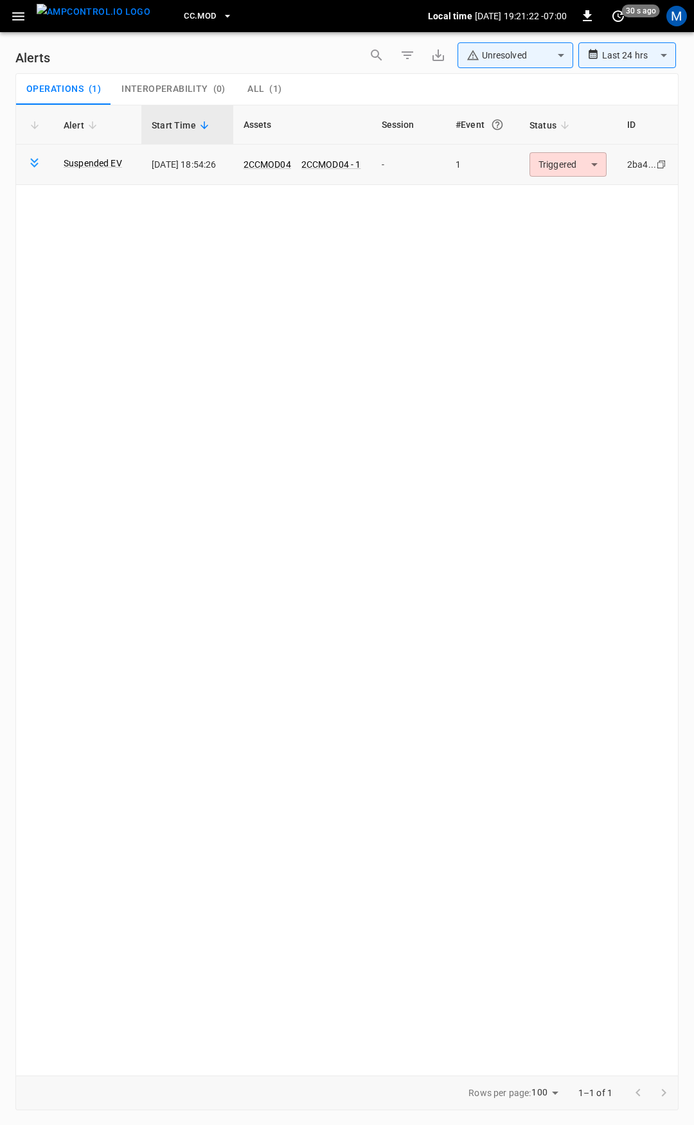
click at [561, 171] on body "**********" at bounding box center [347, 560] width 694 height 1120
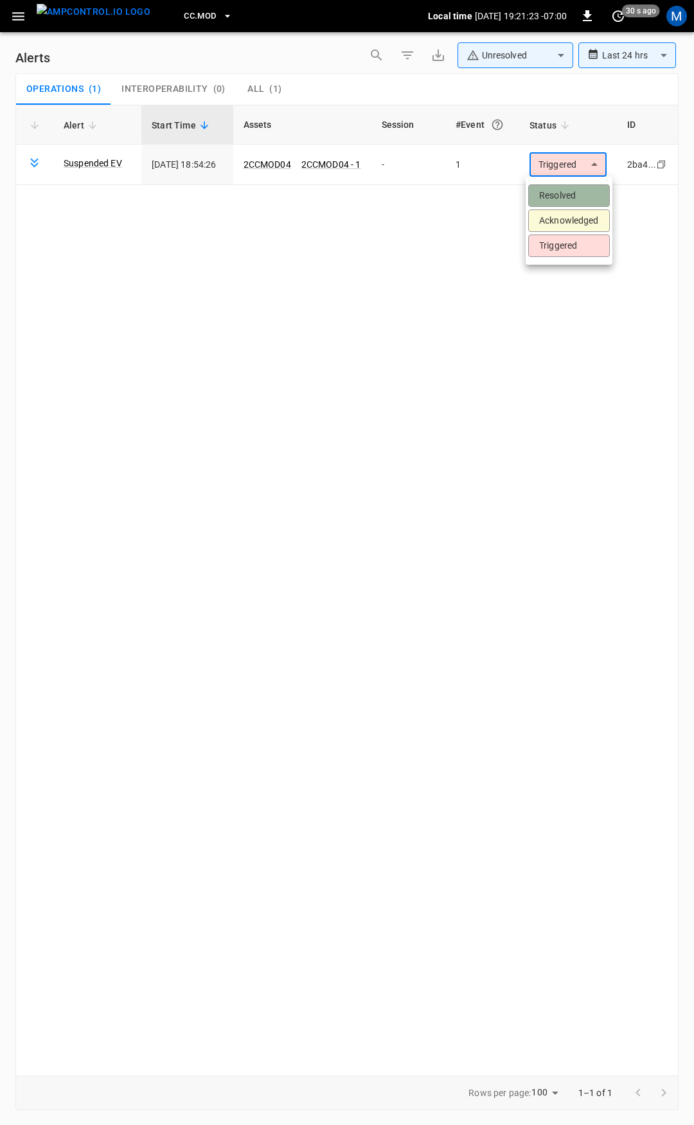
click at [563, 203] on li "Resolved" at bounding box center [569, 195] width 82 height 22
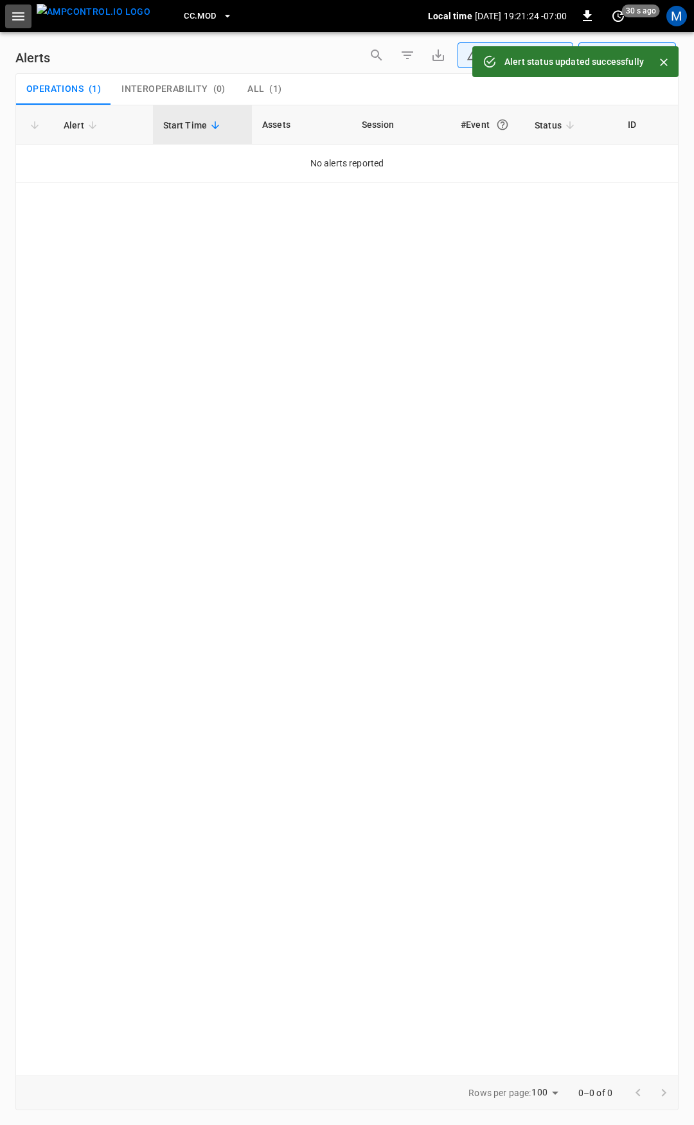
click at [15, 16] on icon "button" at bounding box center [18, 16] width 12 height 8
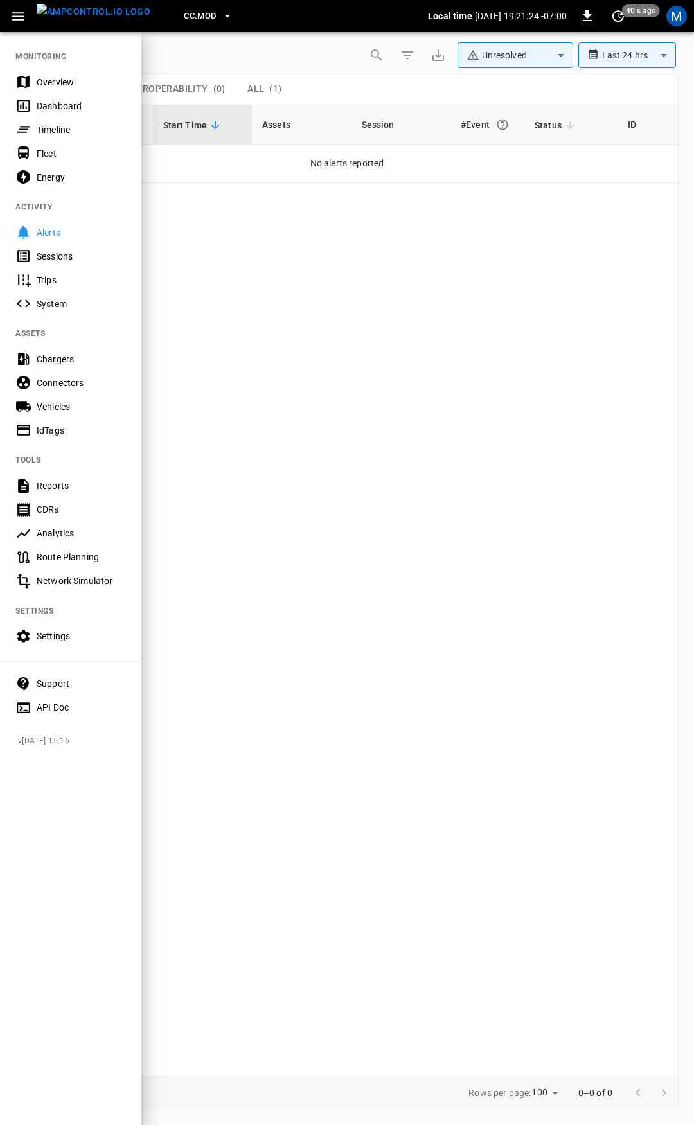
click at [67, 77] on div "Overview" at bounding box center [81, 82] width 89 height 13
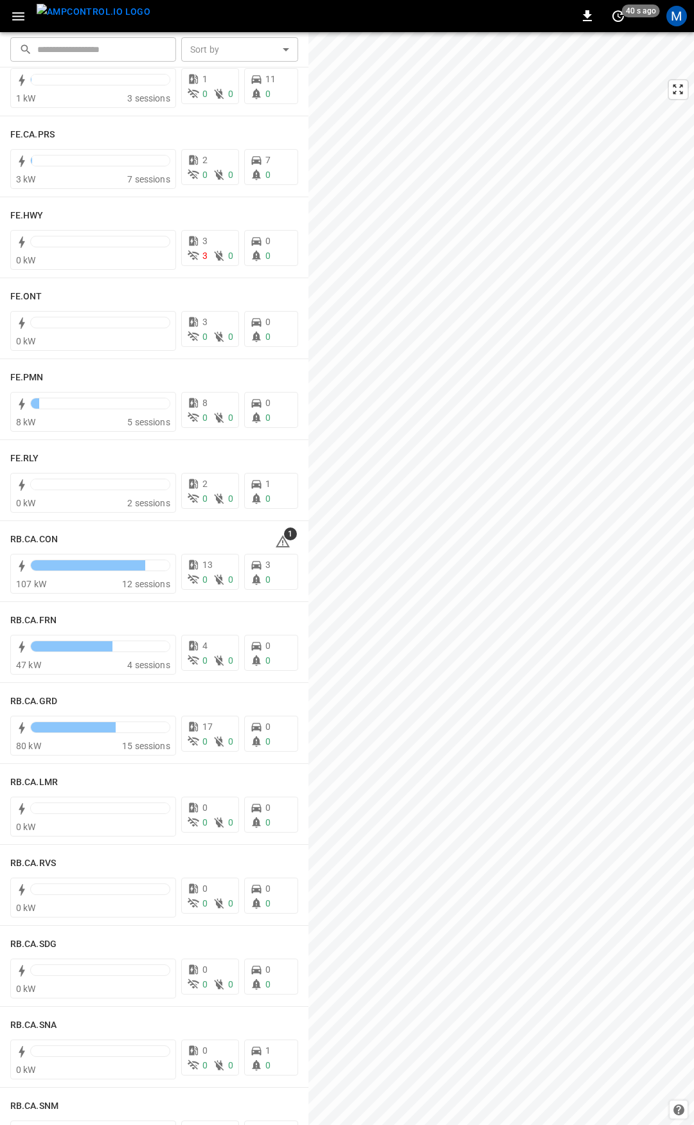
scroll to position [1291, 0]
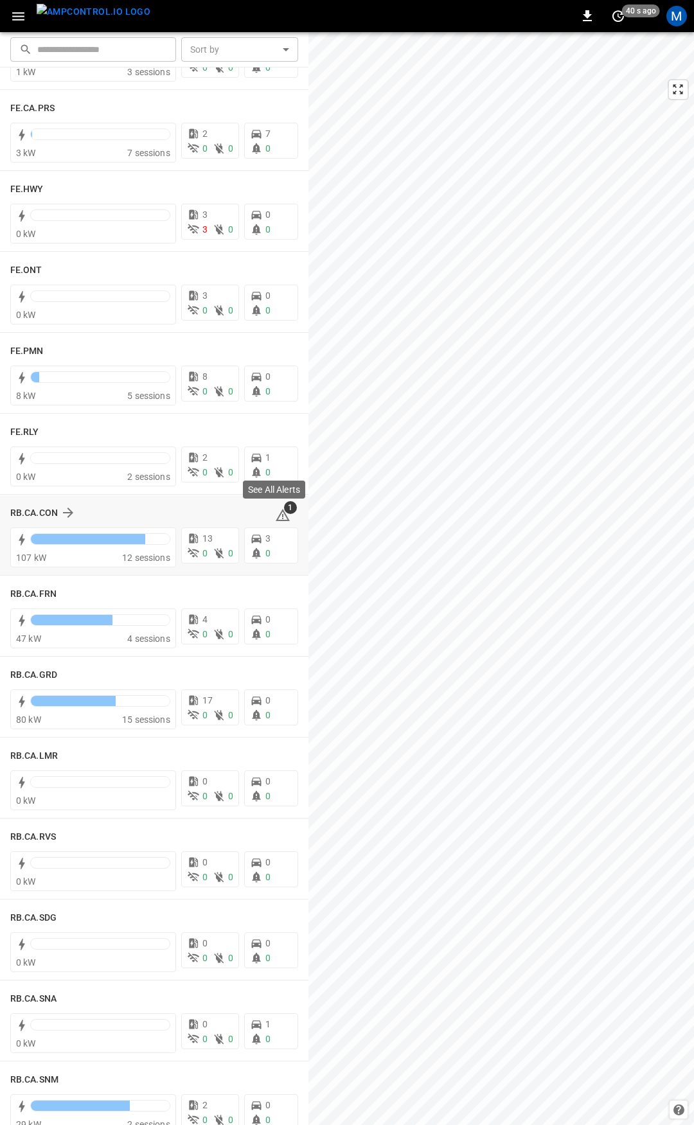
click at [279, 518] on icon at bounding box center [283, 515] width 14 height 12
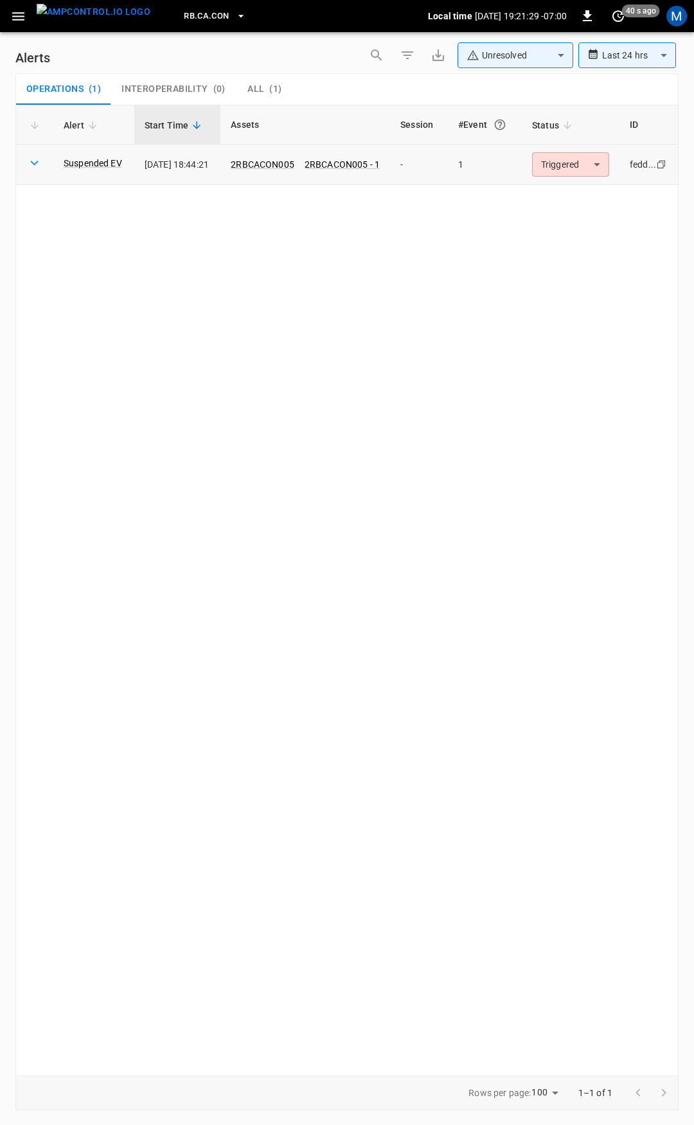
click at [572, 162] on body "**********" at bounding box center [347, 560] width 694 height 1120
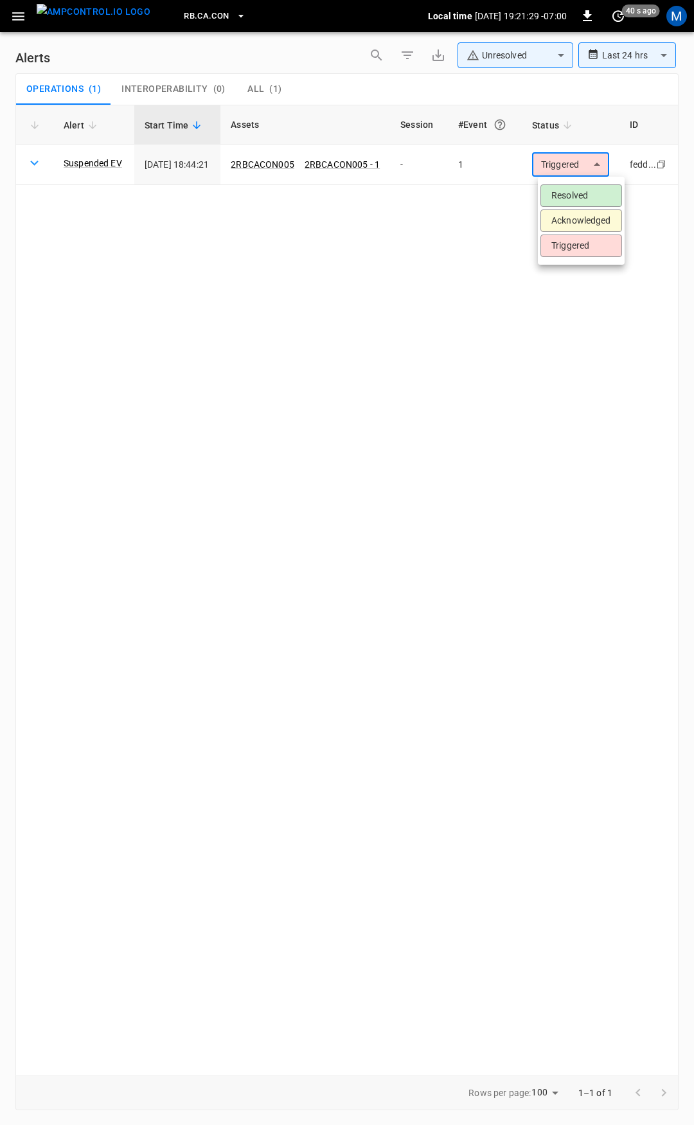
click at [574, 192] on li "Resolved" at bounding box center [581, 195] width 82 height 22
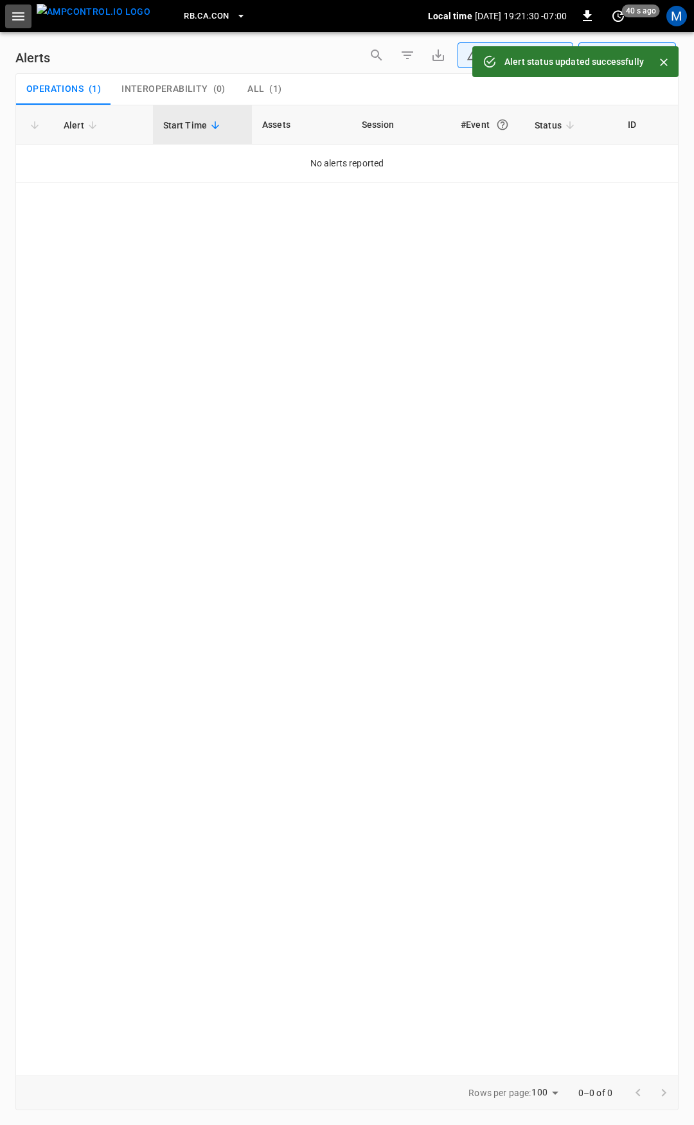
drag, startPoint x: 17, startPoint y: 21, endPoint x: 24, endPoint y: 28, distance: 10.9
click at [17, 21] on icon "button" at bounding box center [18, 16] width 16 height 16
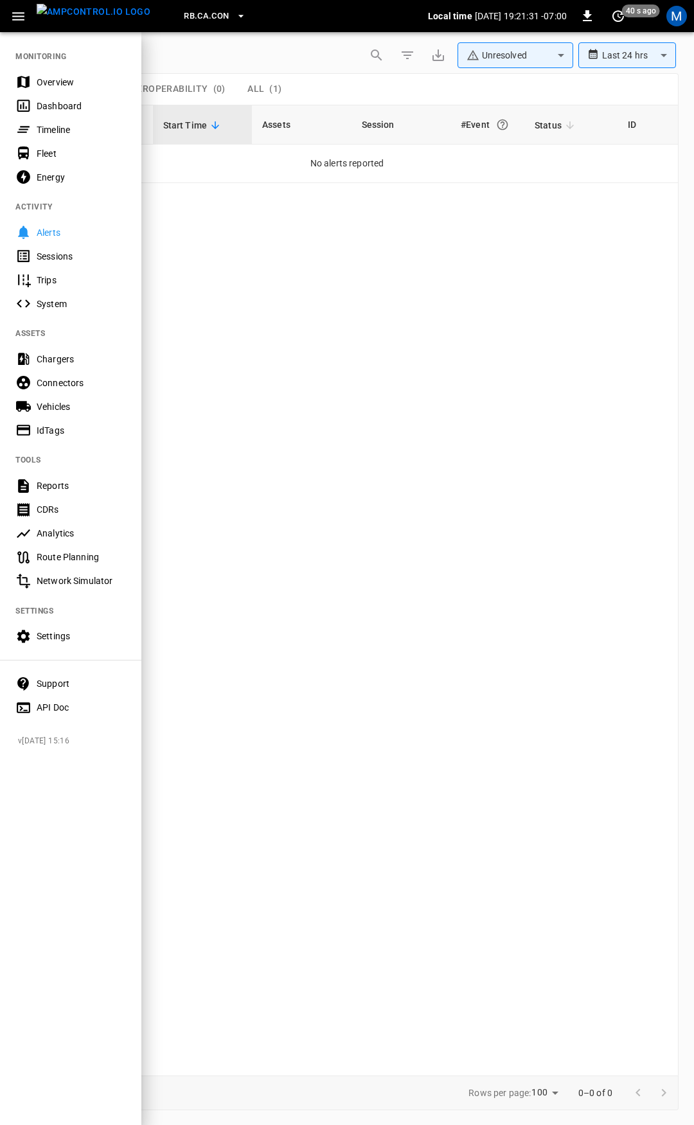
click at [77, 79] on div "Overview" at bounding box center [81, 82] width 89 height 13
